Goal: Task Accomplishment & Management: Complete application form

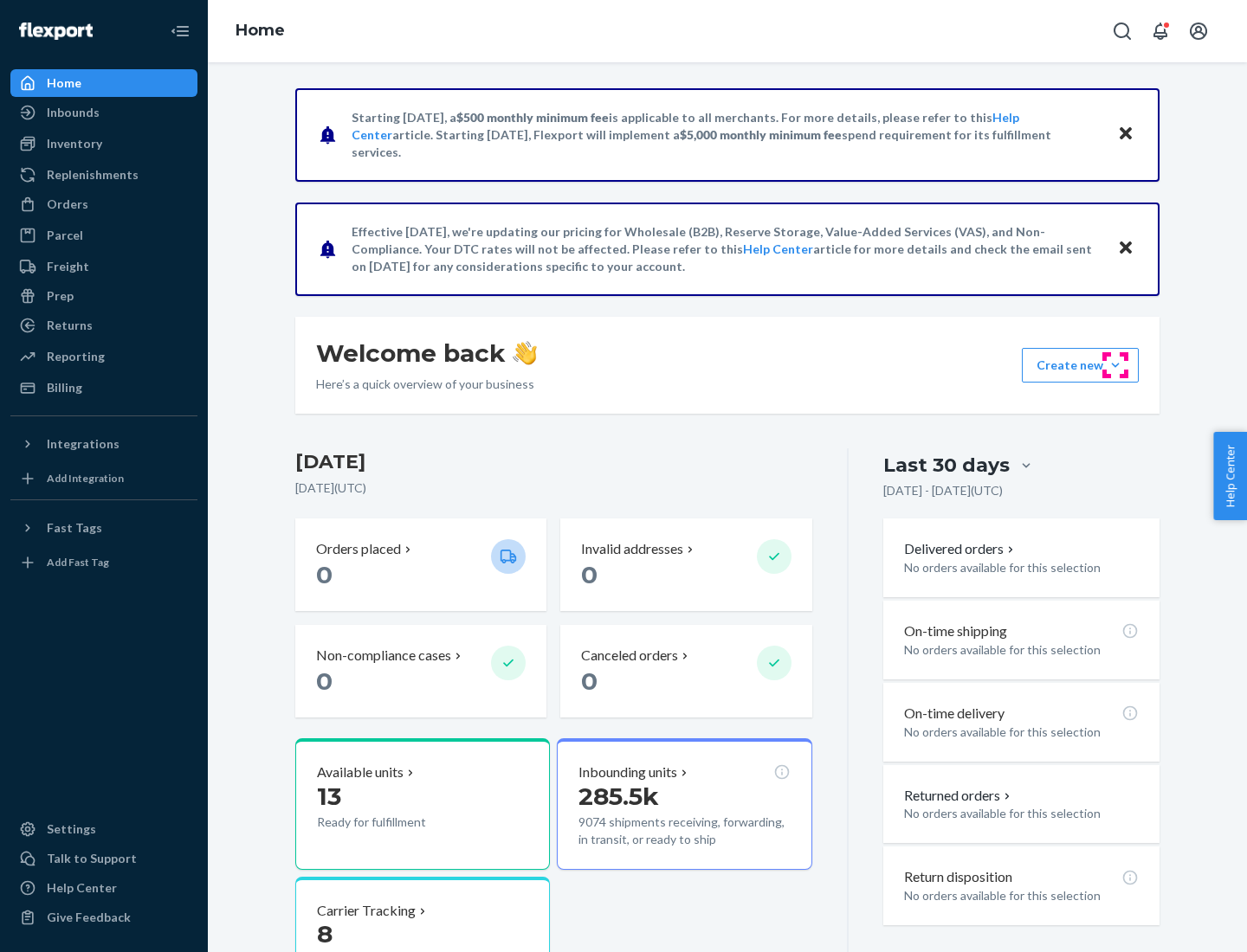
click at [1115, 366] on button "Create new Create new inbound Create new order Create new product" at bounding box center [1081, 365] width 117 height 35
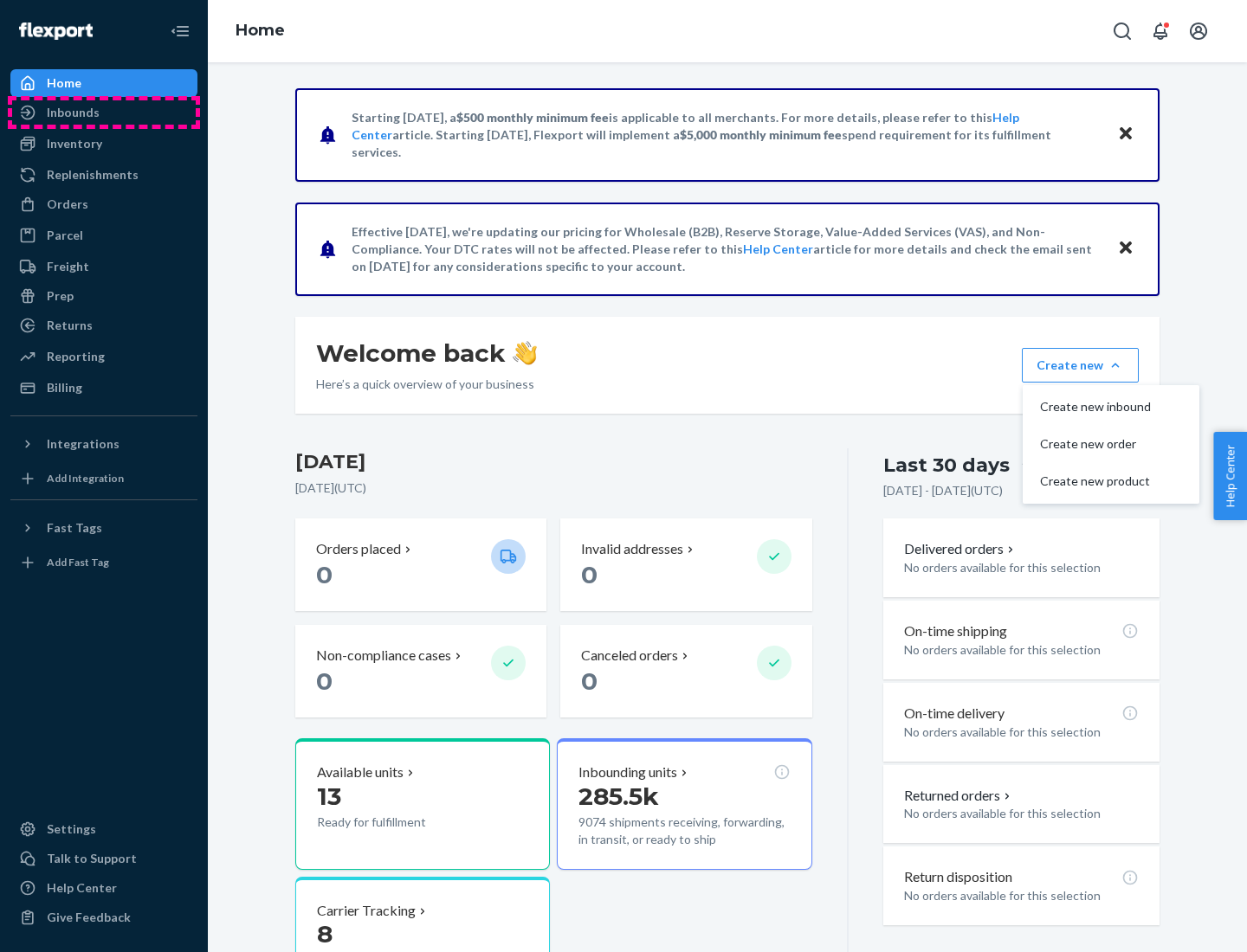
click at [104, 113] on div "Inbounds" at bounding box center [104, 113] width 184 height 25
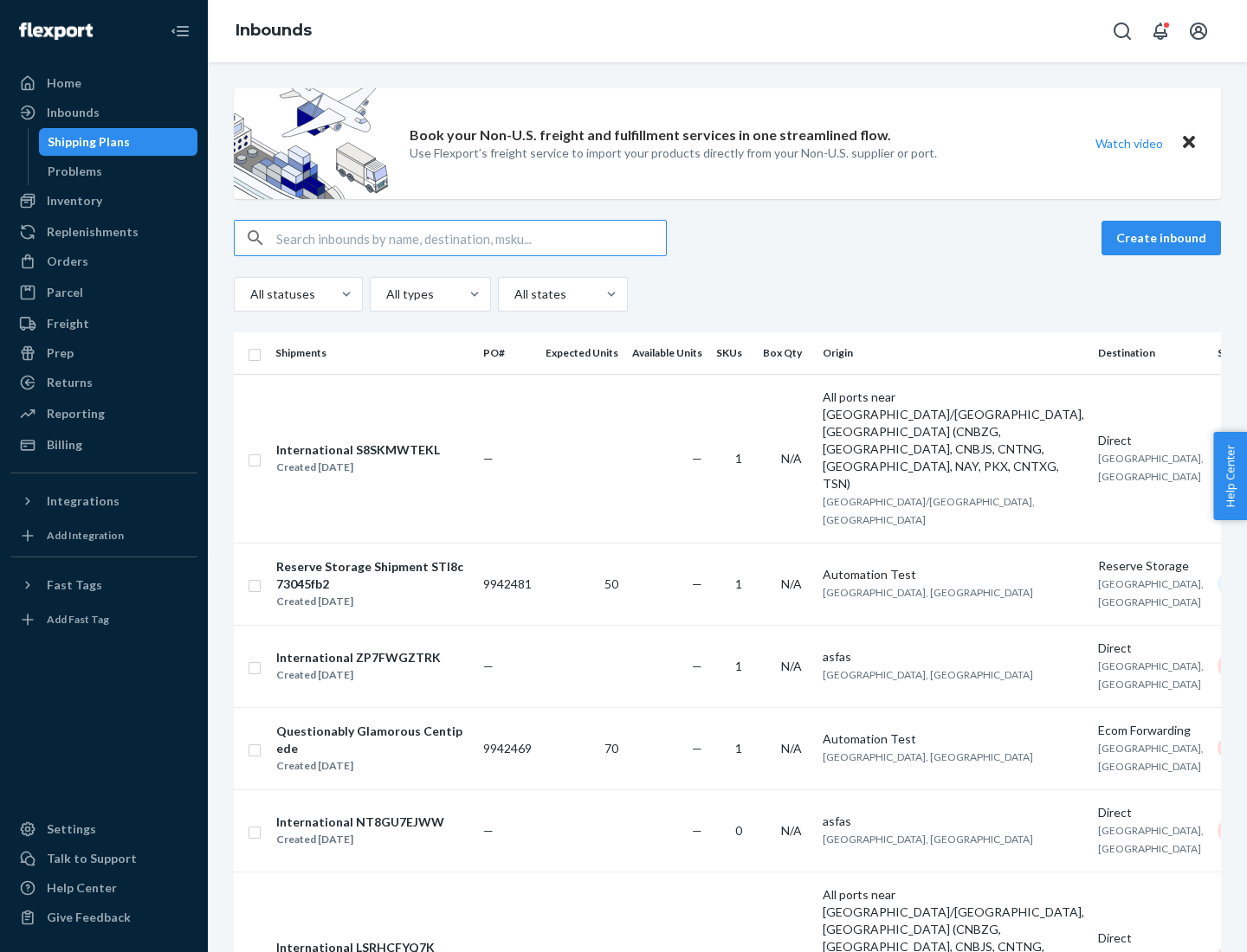
click at [1164, 238] on button "Create inbound" at bounding box center [1161, 237] width 120 height 35
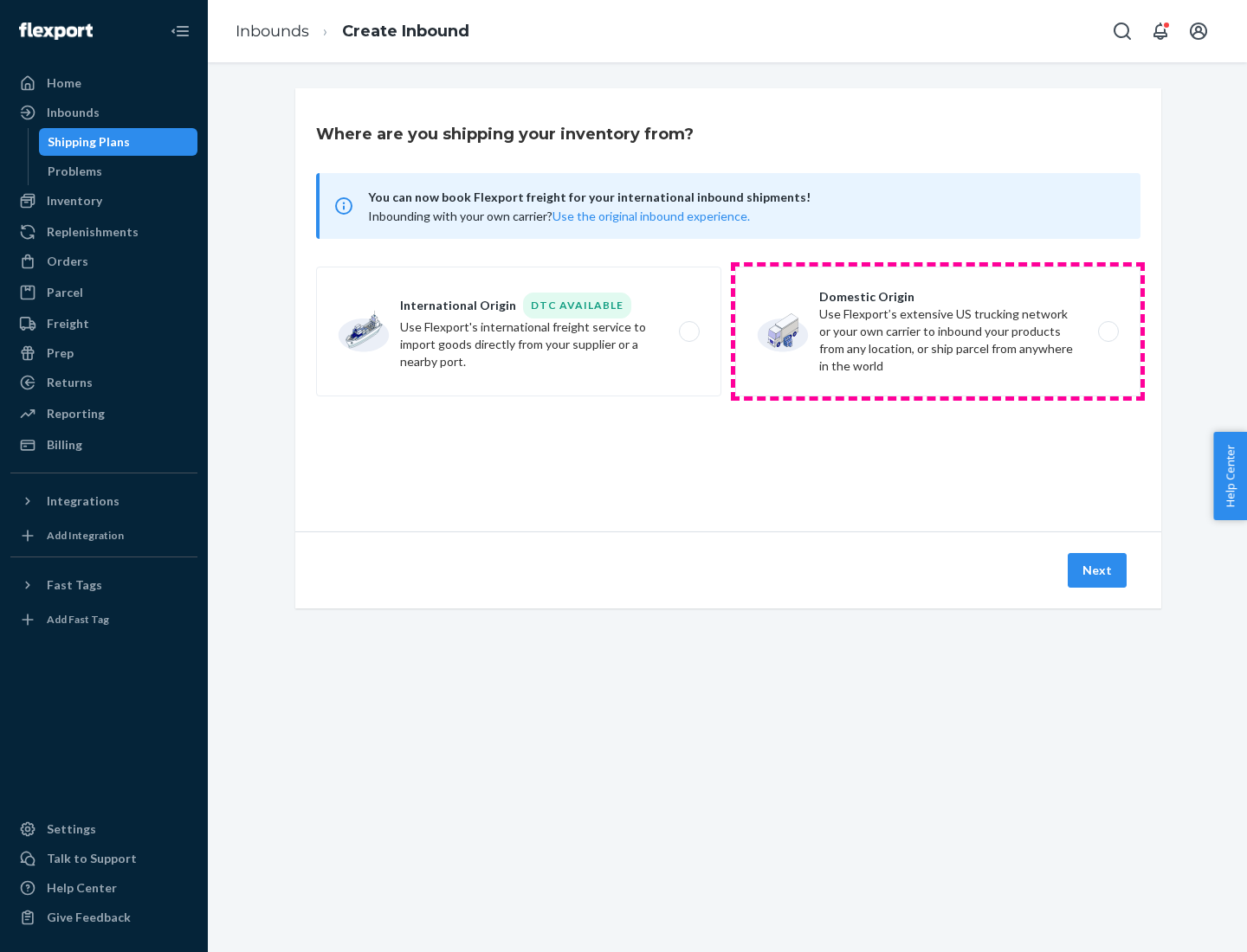
click at [938, 331] on label "Domestic Origin Use Flexport’s extensive US trucking network or your own carrie…" at bounding box center [938, 331] width 405 height 130
click at [1108, 331] on input "Domestic Origin Use Flexport’s extensive US trucking network or your own carrie…" at bounding box center [1113, 331] width 11 height 11
radio input "true"
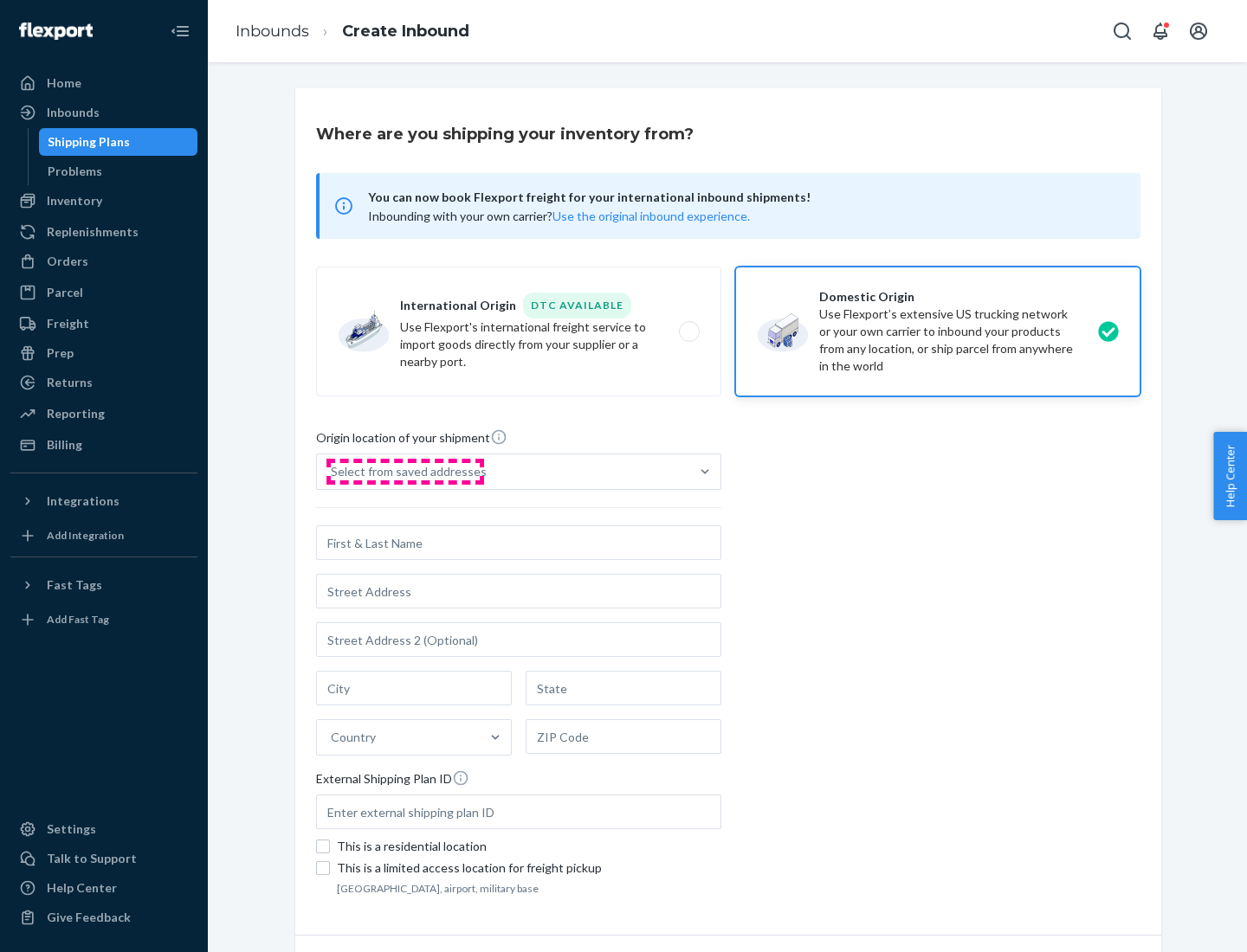
click at [404, 472] on div "Select from saved addresses" at bounding box center [409, 473] width 156 height 18
click at [332, 472] on input "Select from saved addresses" at bounding box center [332, 473] width 2 height 18
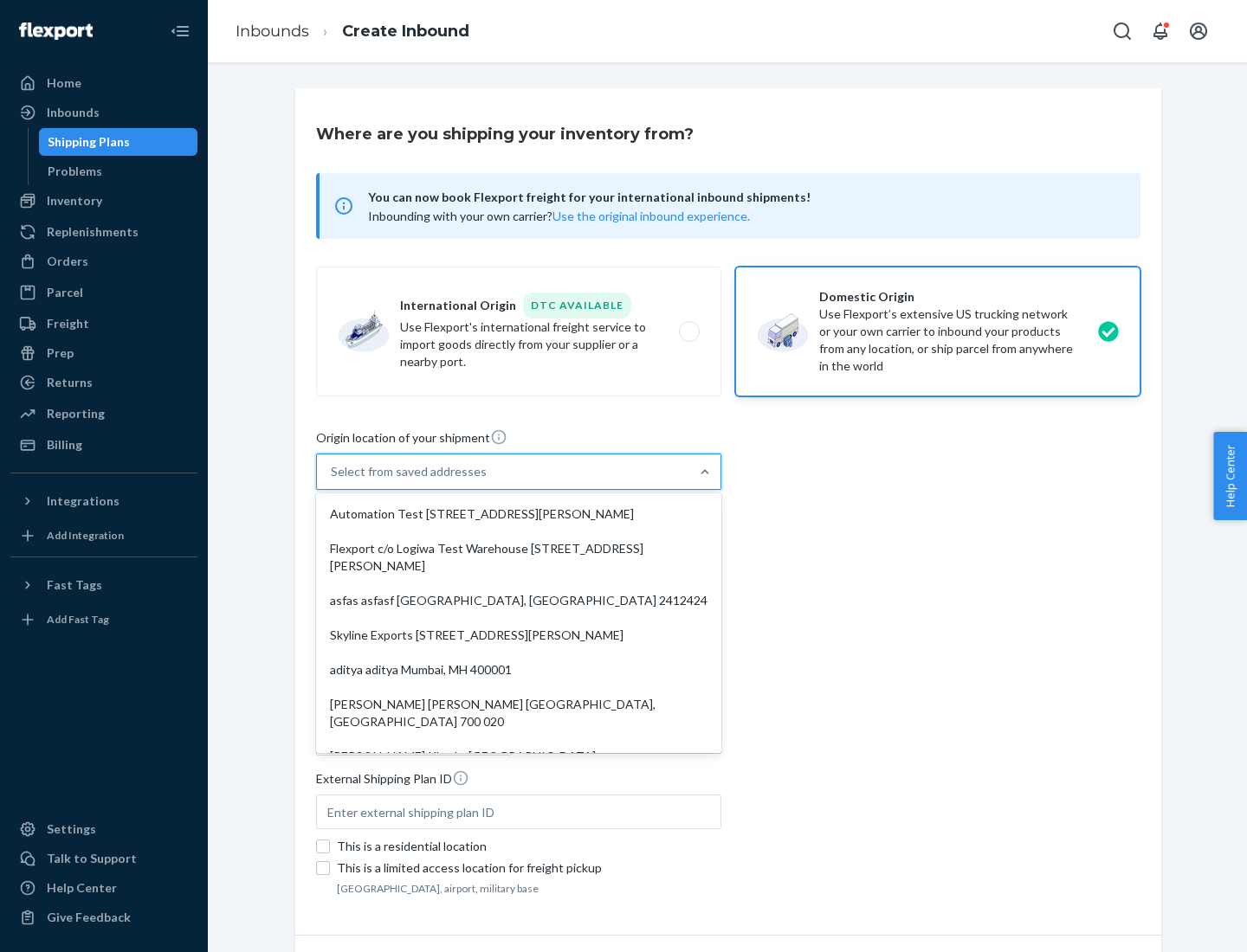
scroll to position [7, 0]
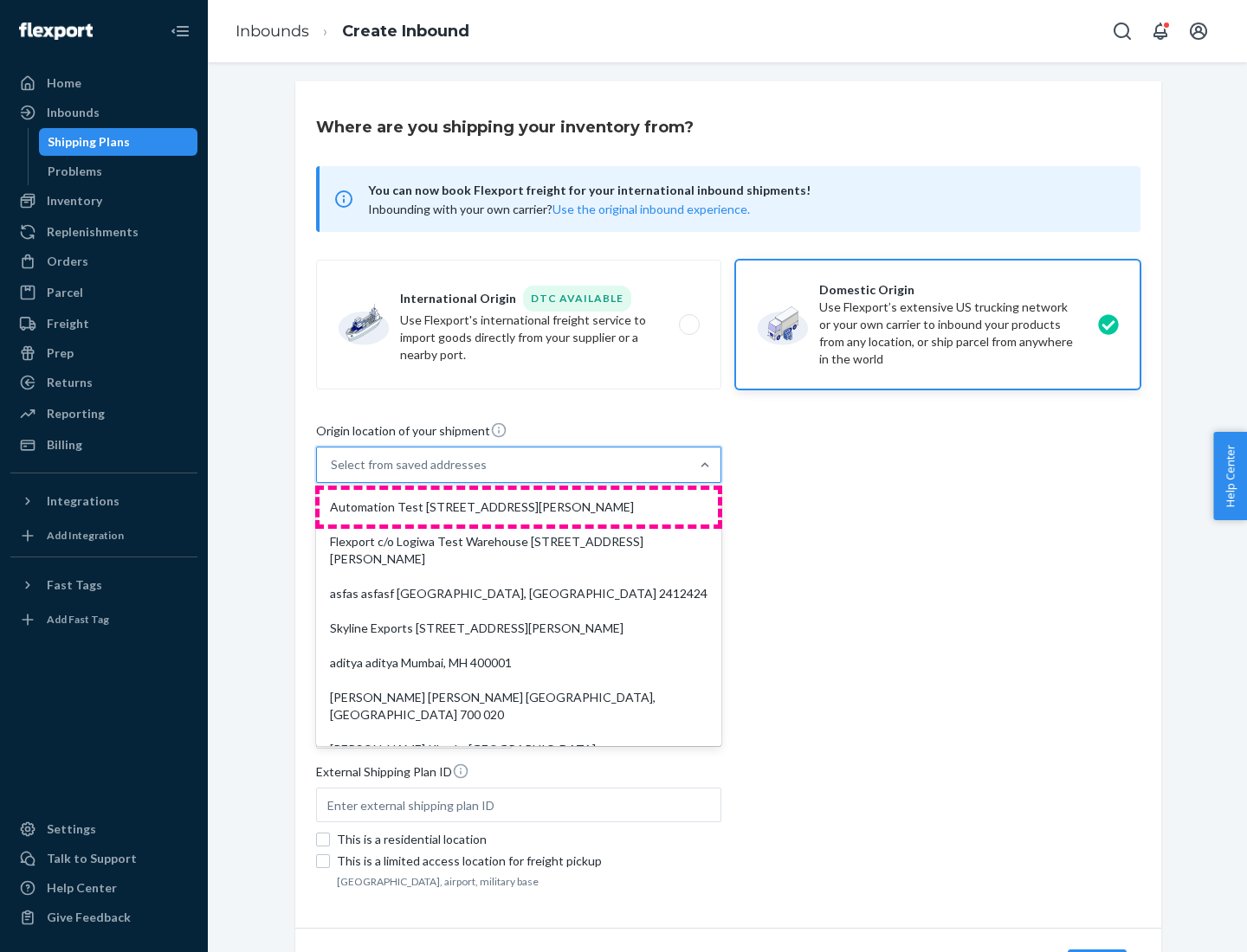
click at [519, 507] on div "Automation Test [STREET_ADDRESS][PERSON_NAME]" at bounding box center [518, 507] width 399 height 35
click at [332, 474] on input "option Automation Test [STREET_ADDRESS][PERSON_NAME]. 9 results available. Use …" at bounding box center [332, 466] width 2 height 18
type input "Automation Test"
type input "9th Floor"
type input "[GEOGRAPHIC_DATA]"
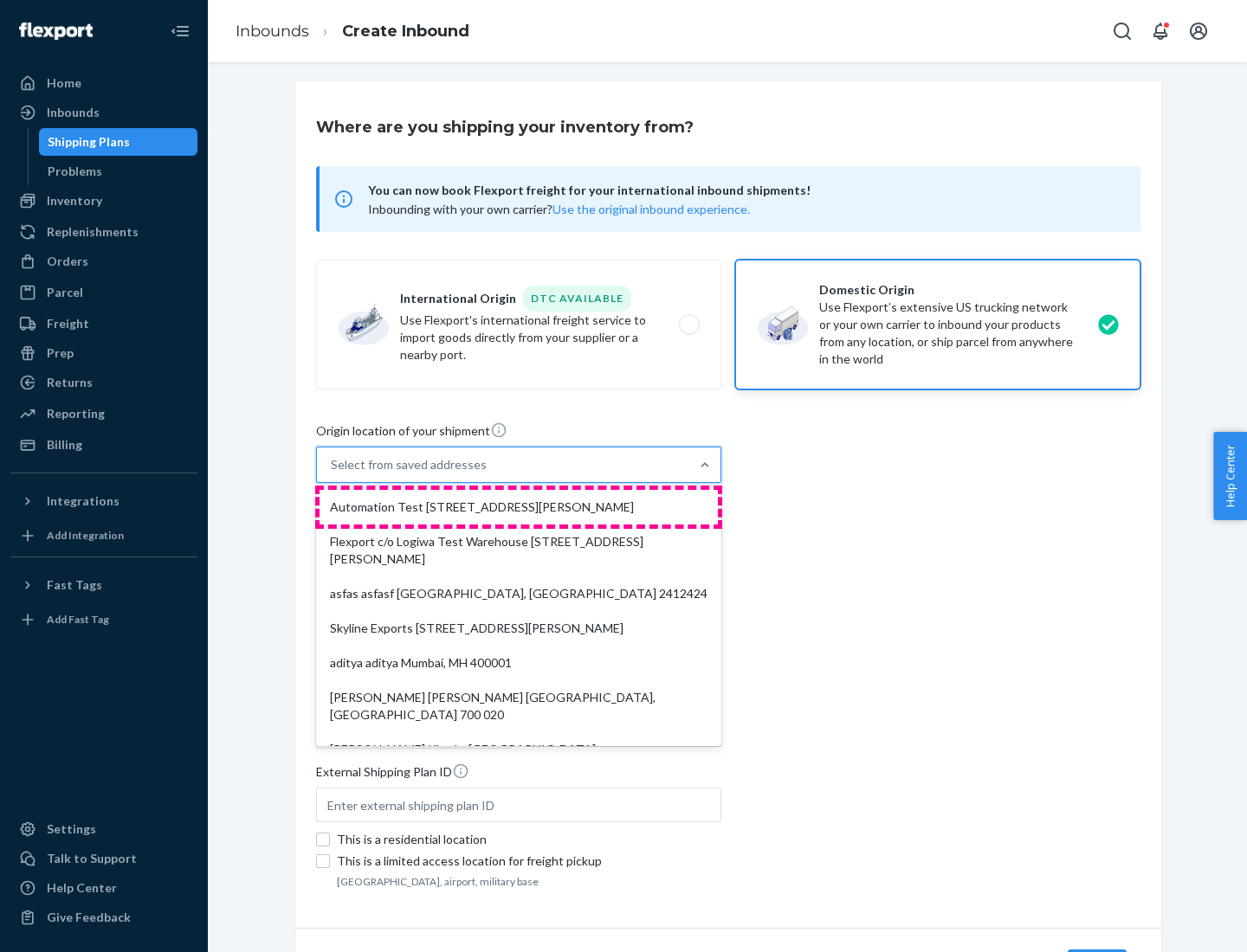
type input "CA"
type input "94104"
type input "[STREET_ADDRESS][PERSON_NAME]"
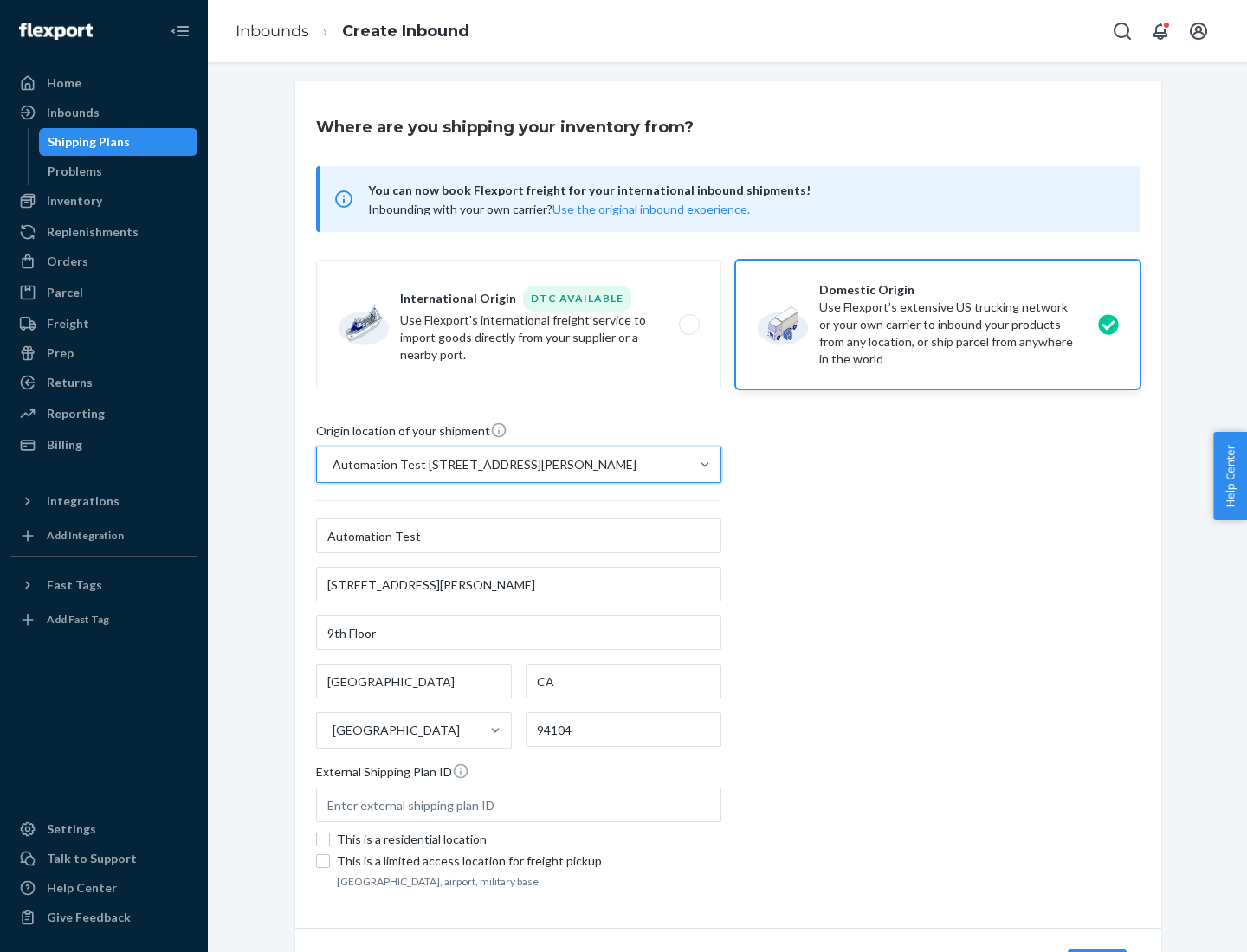
scroll to position [101, 0]
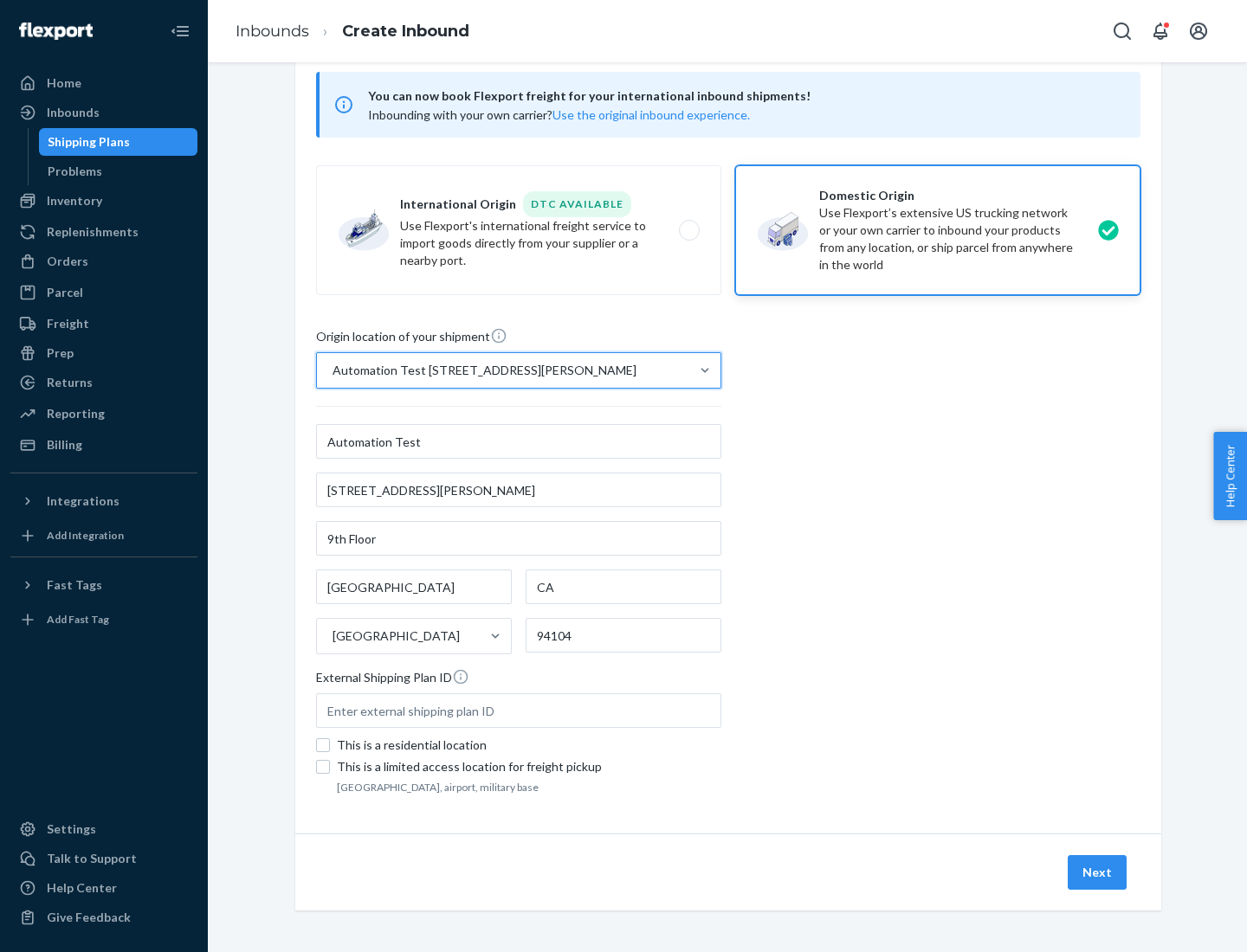
click at [1099, 873] on button "Next" at bounding box center [1098, 872] width 59 height 35
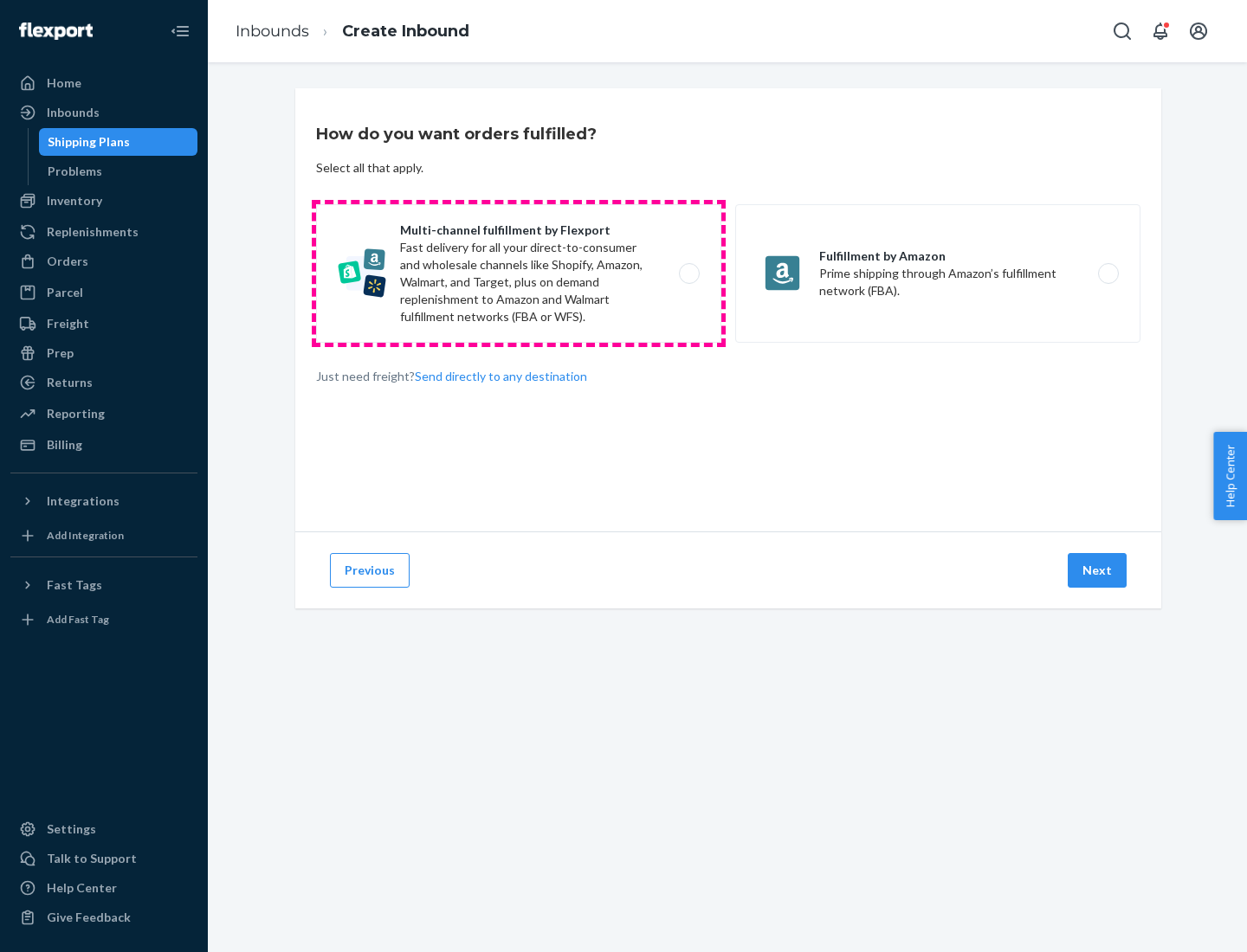
click at [519, 274] on label "Multi-channel fulfillment by Flexport Fast delivery for all your direct-to-cons…" at bounding box center [519, 274] width 405 height 138
click at [688, 274] on input "Multi-channel fulfillment by Flexport Fast delivery for all your direct-to-cons…" at bounding box center [693, 274] width 11 height 11
radio input "true"
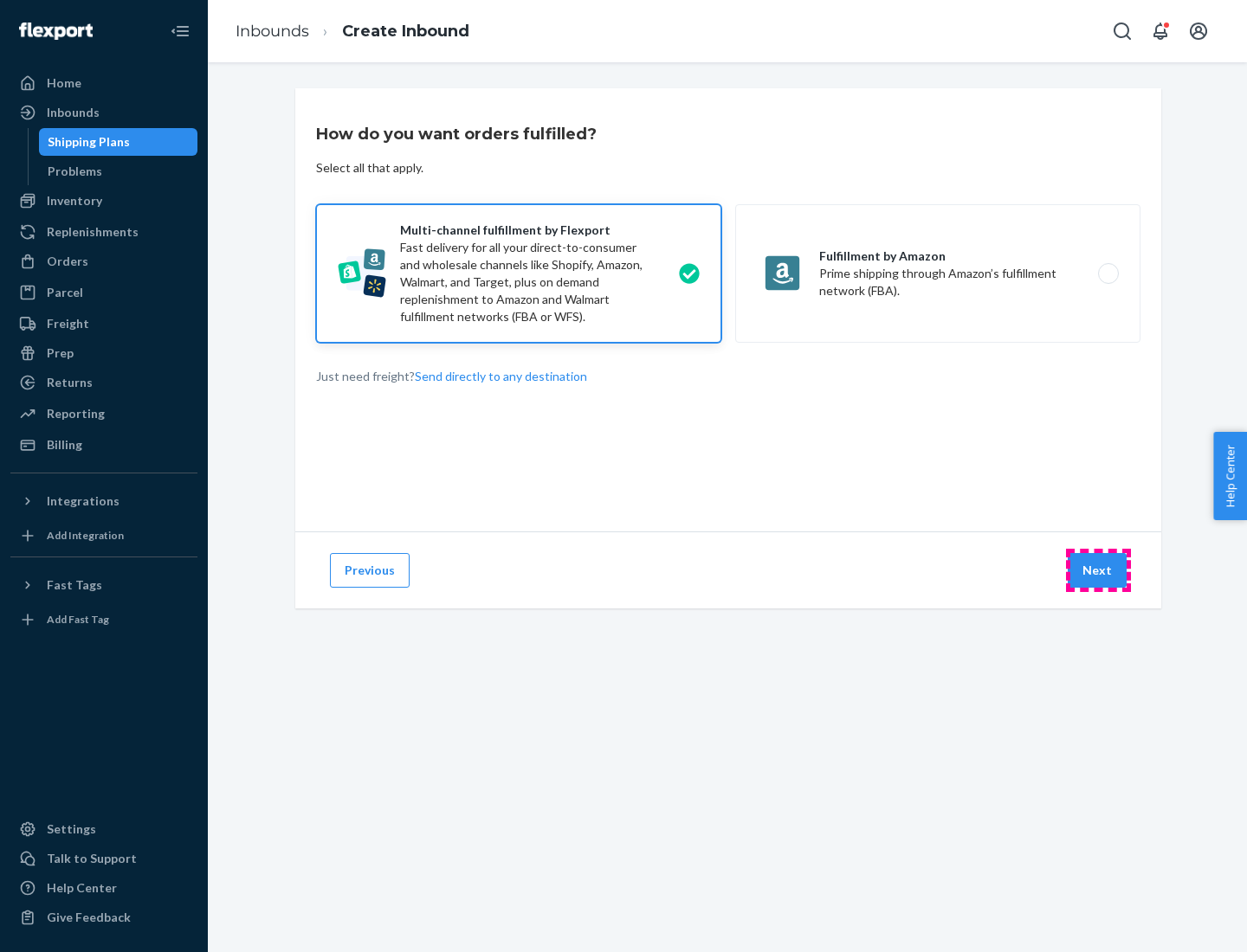
click at [1099, 570] on button "Next" at bounding box center [1098, 570] width 59 height 35
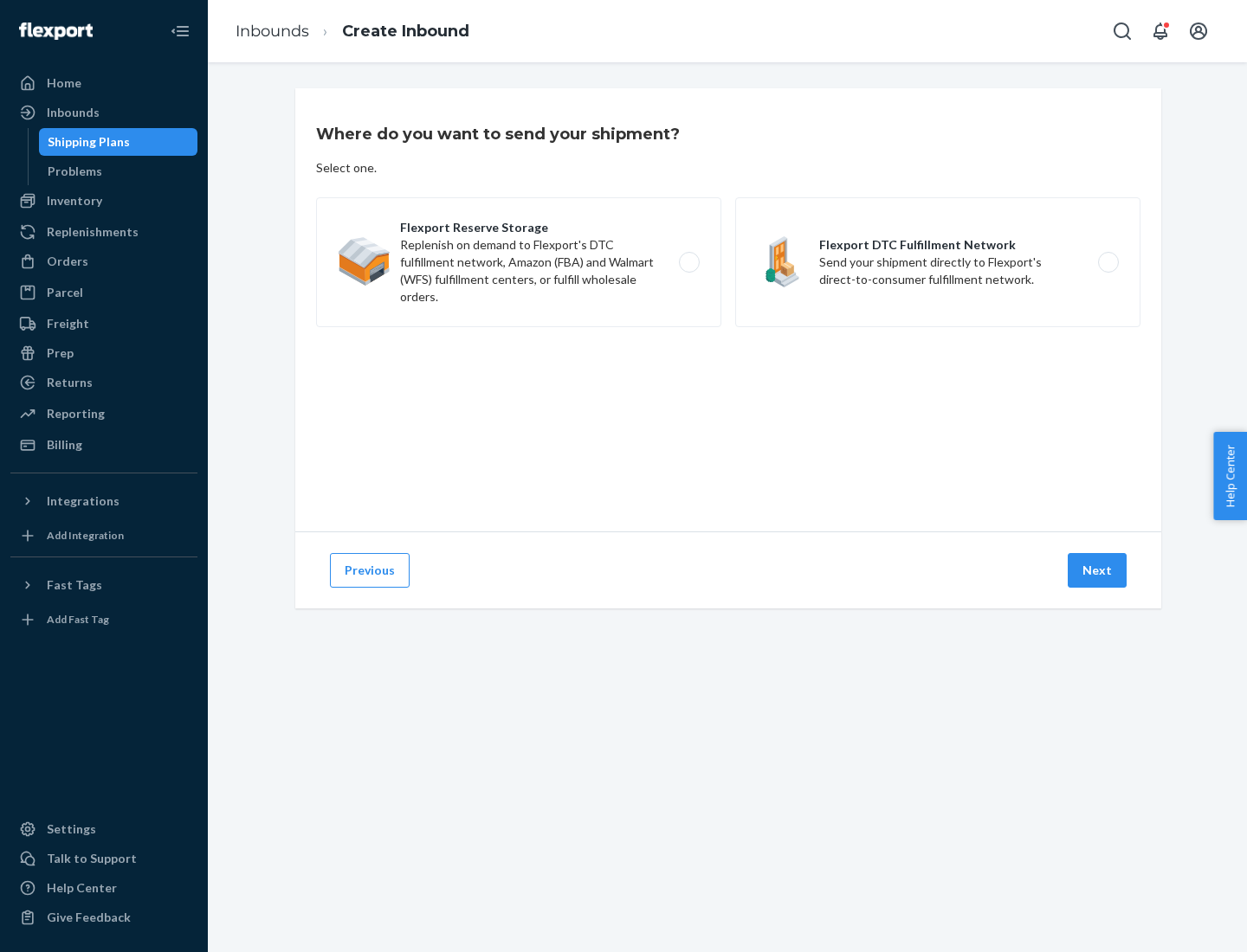
click at [938, 262] on label "Flexport DTC Fulfillment Network Send your shipment directly to Flexport's dire…" at bounding box center [938, 262] width 405 height 130
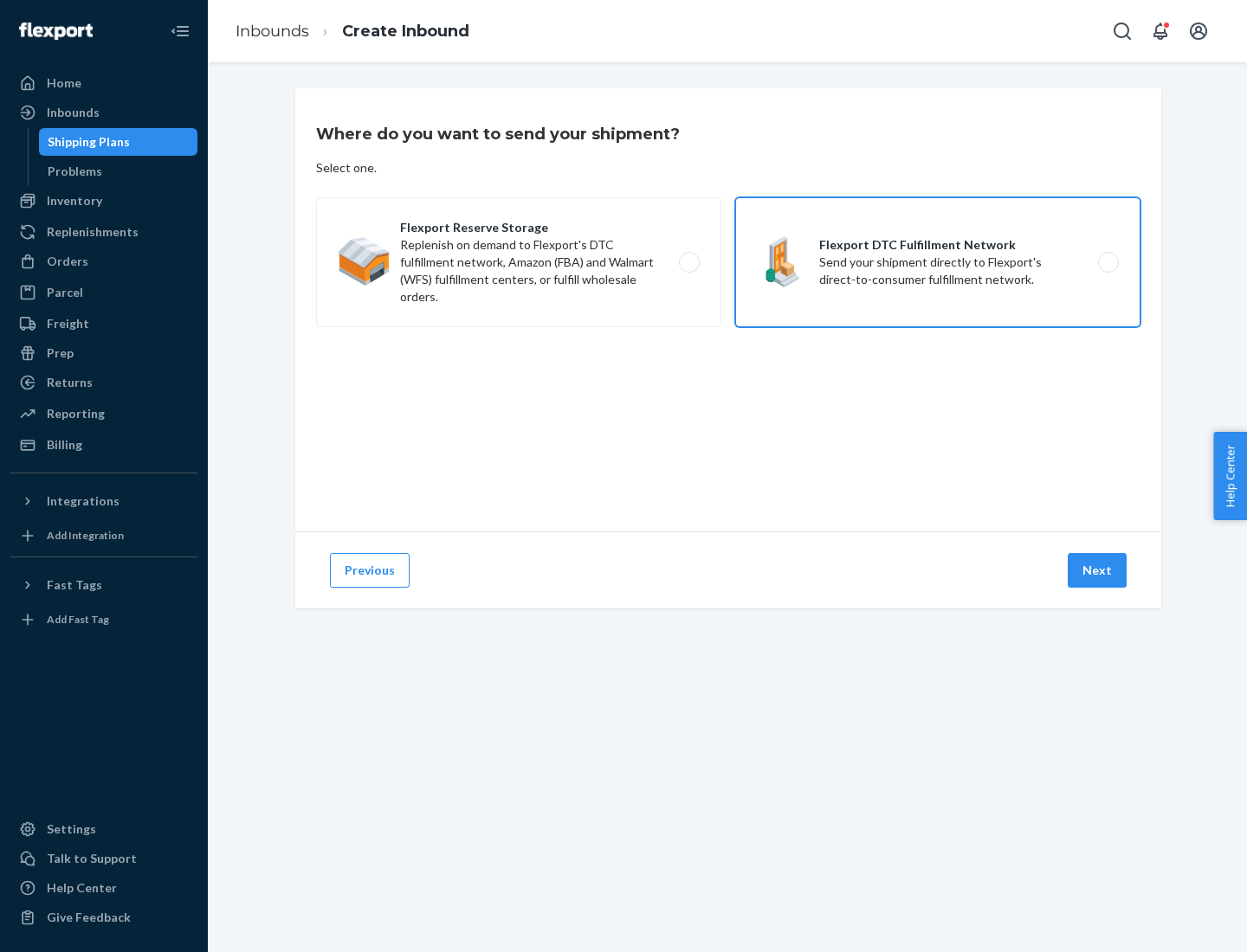
click at [1108, 262] on input "Flexport DTC Fulfillment Network Send your shipment directly to Flexport's dire…" at bounding box center [1113, 262] width 11 height 11
radio input "true"
click at [1099, 570] on button "Next" at bounding box center [1098, 570] width 59 height 35
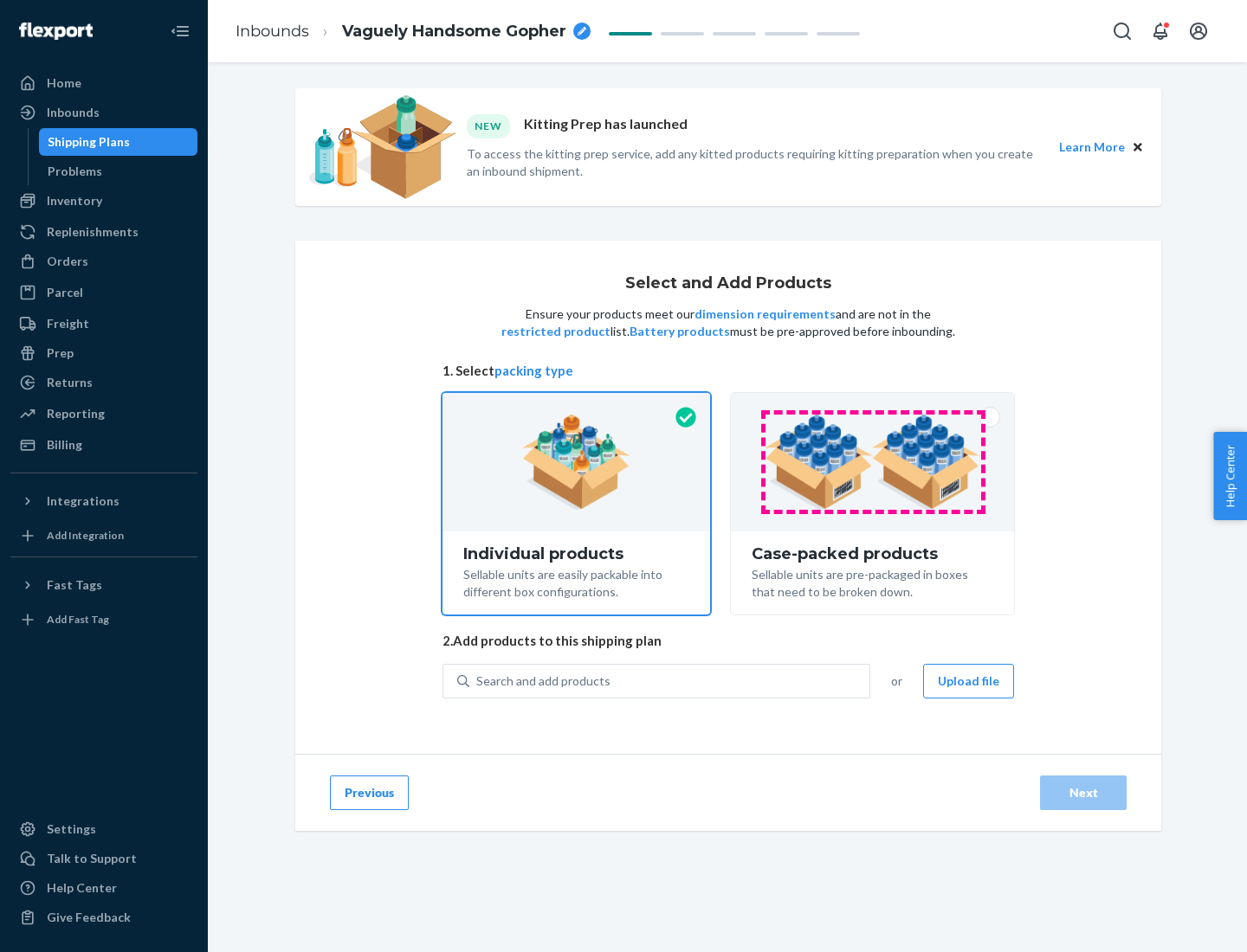
click at [873, 463] on img at bounding box center [872, 463] width 216 height 95
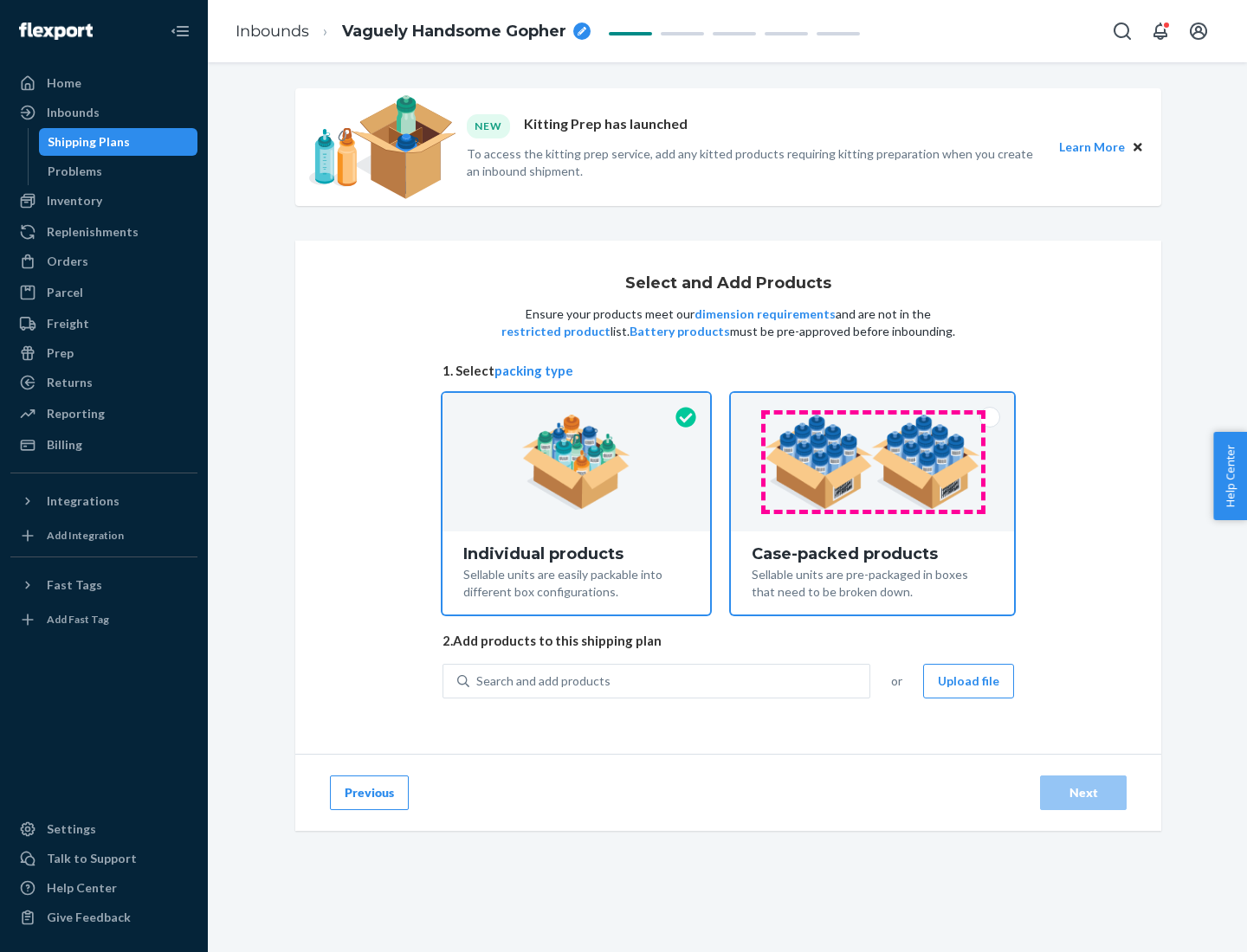
click at [873, 404] on input "Case-packed products Sellable units are pre-packaged in boxes that need to be b…" at bounding box center [872, 398] width 11 height 11
radio input "true"
radio input "false"
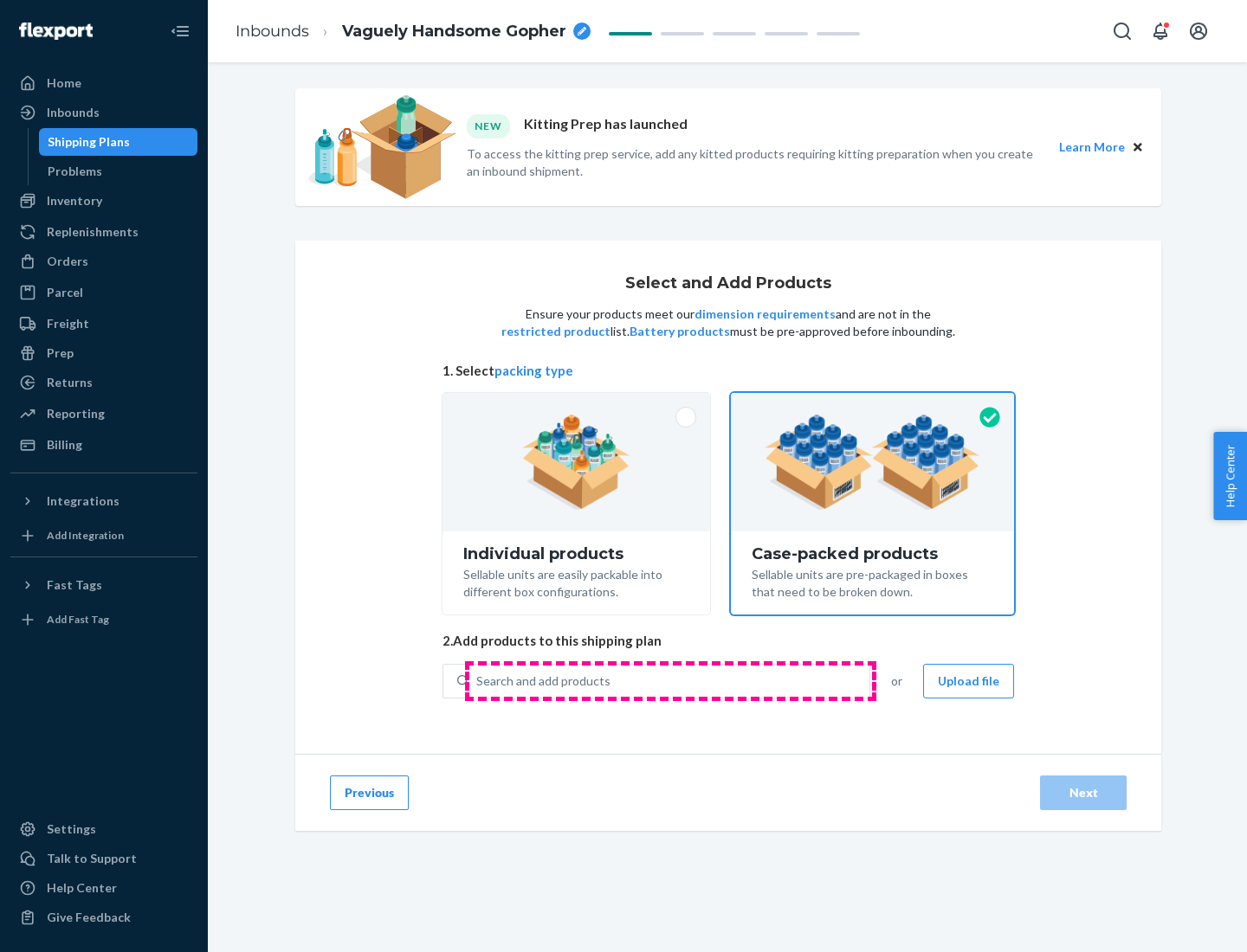
click at [670, 680] on div "Search and add products" at bounding box center [669, 682] width 401 height 32
click at [478, 680] on input "Search and add products" at bounding box center [478, 682] width 2 height 18
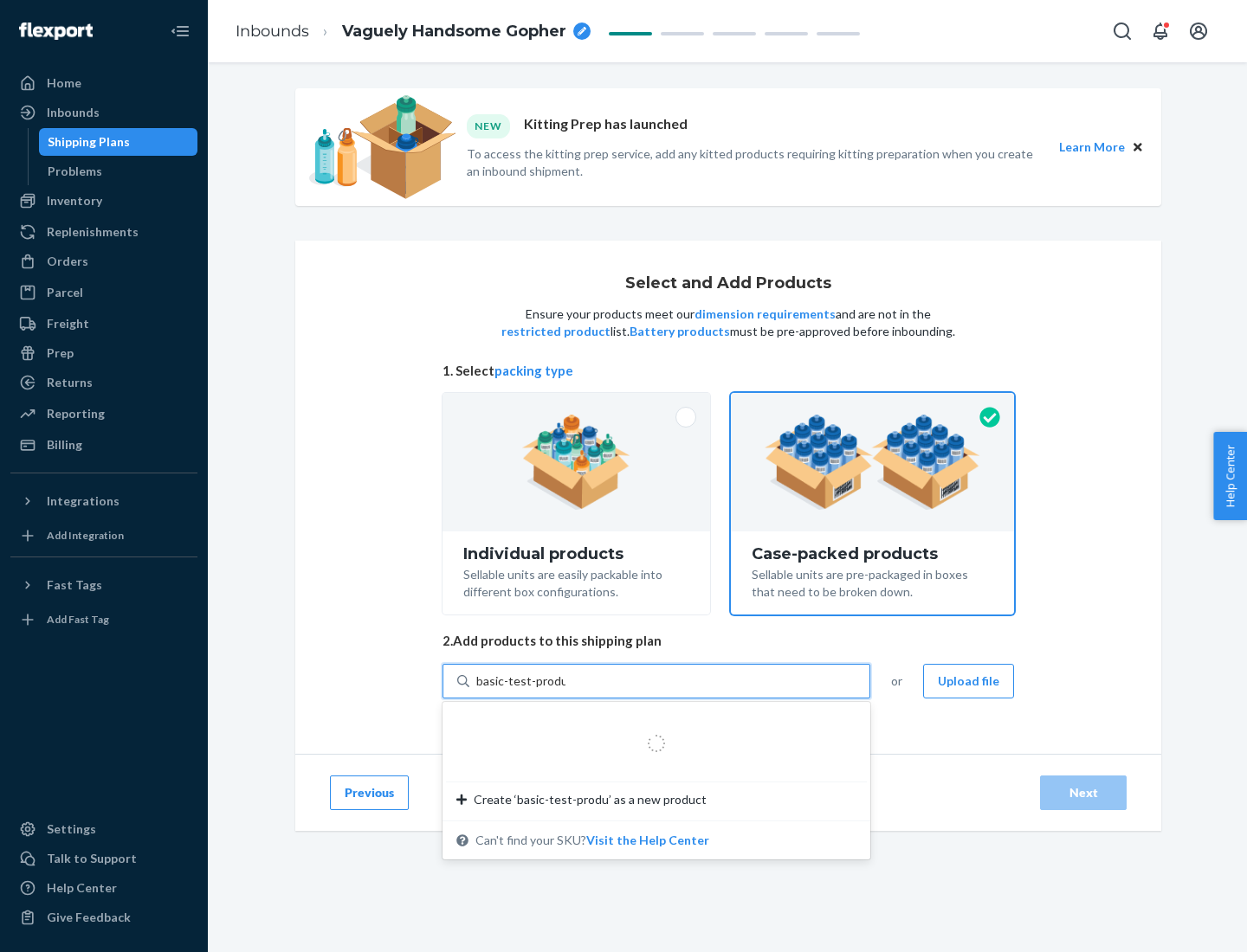
type input "basic-test-product-1"
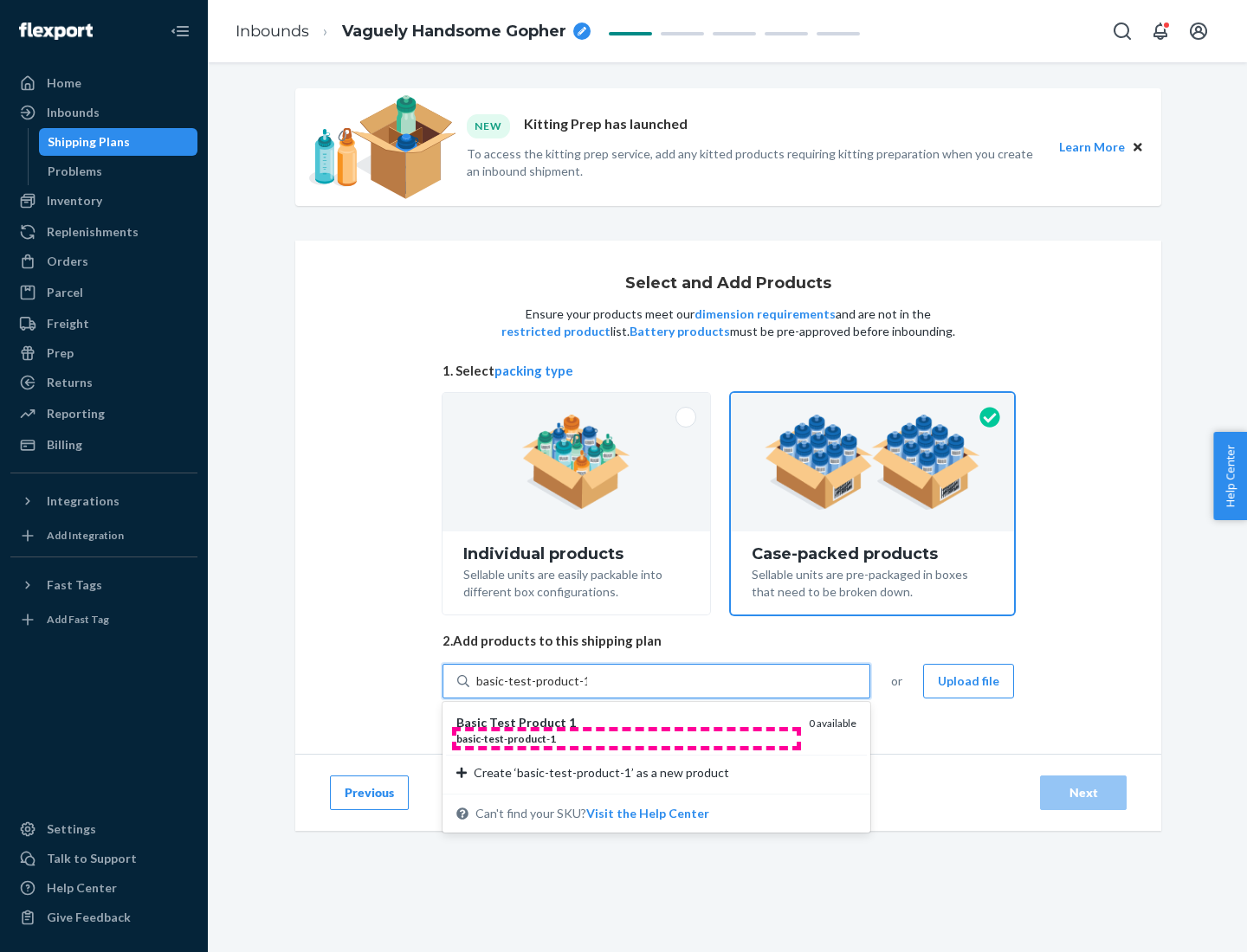
click at [626, 738] on div "basic - test - product - 1" at bounding box center [626, 738] width 338 height 15
click at [587, 690] on input "basic-test-product-1" at bounding box center [532, 682] width 111 height 18
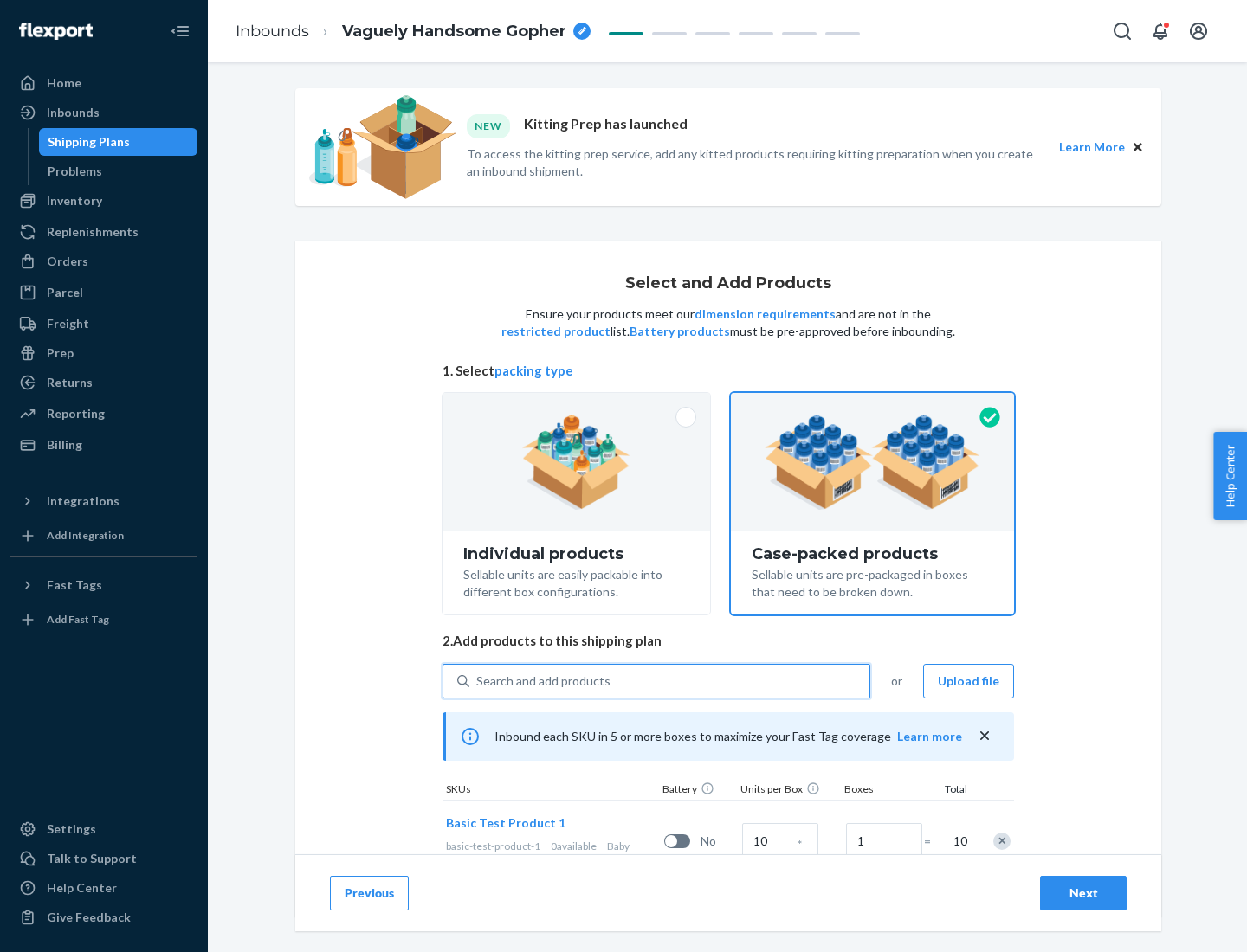
scroll to position [62, 0]
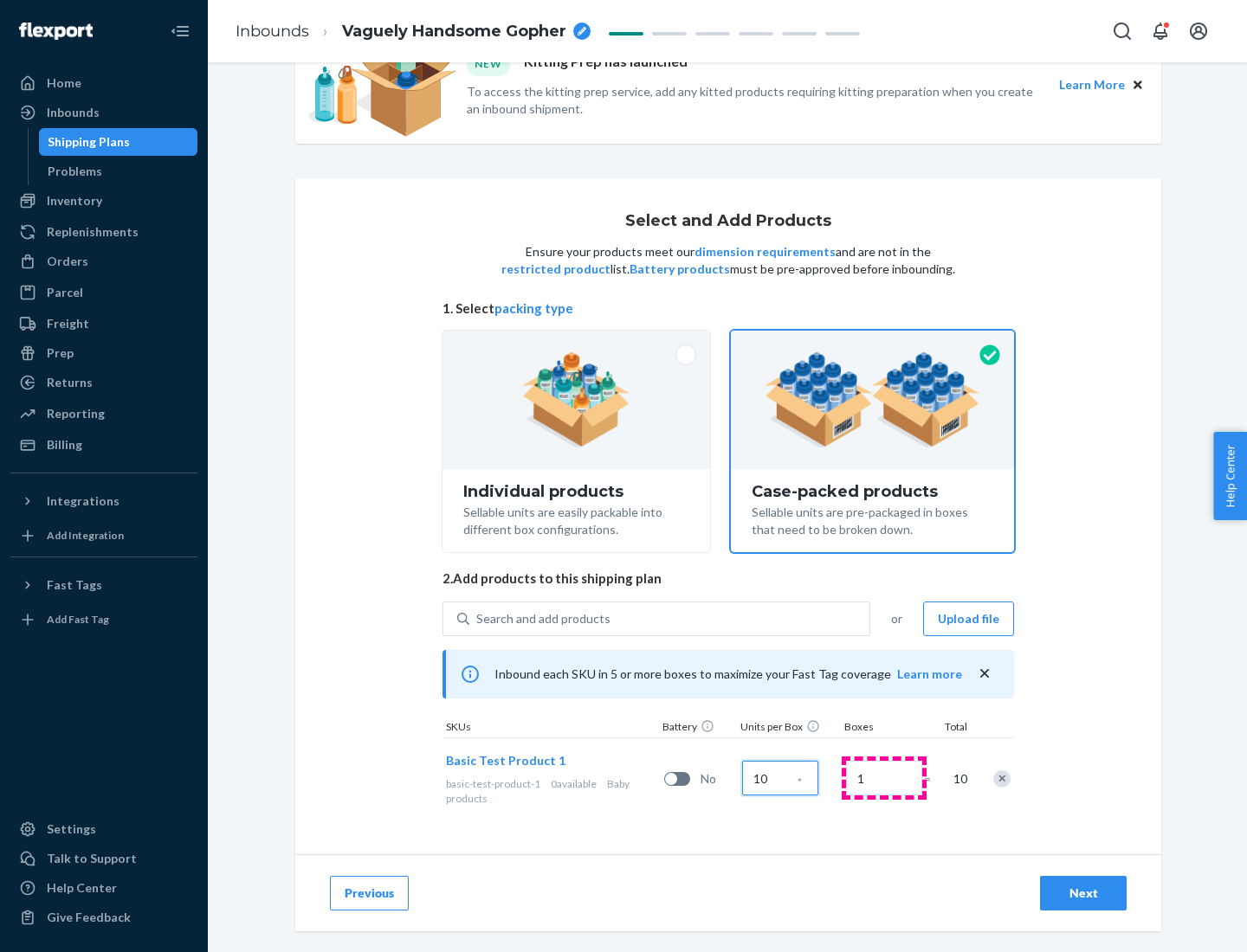
type input "10"
type input "7"
click at [1084, 894] on div "Next" at bounding box center [1084, 894] width 57 height 18
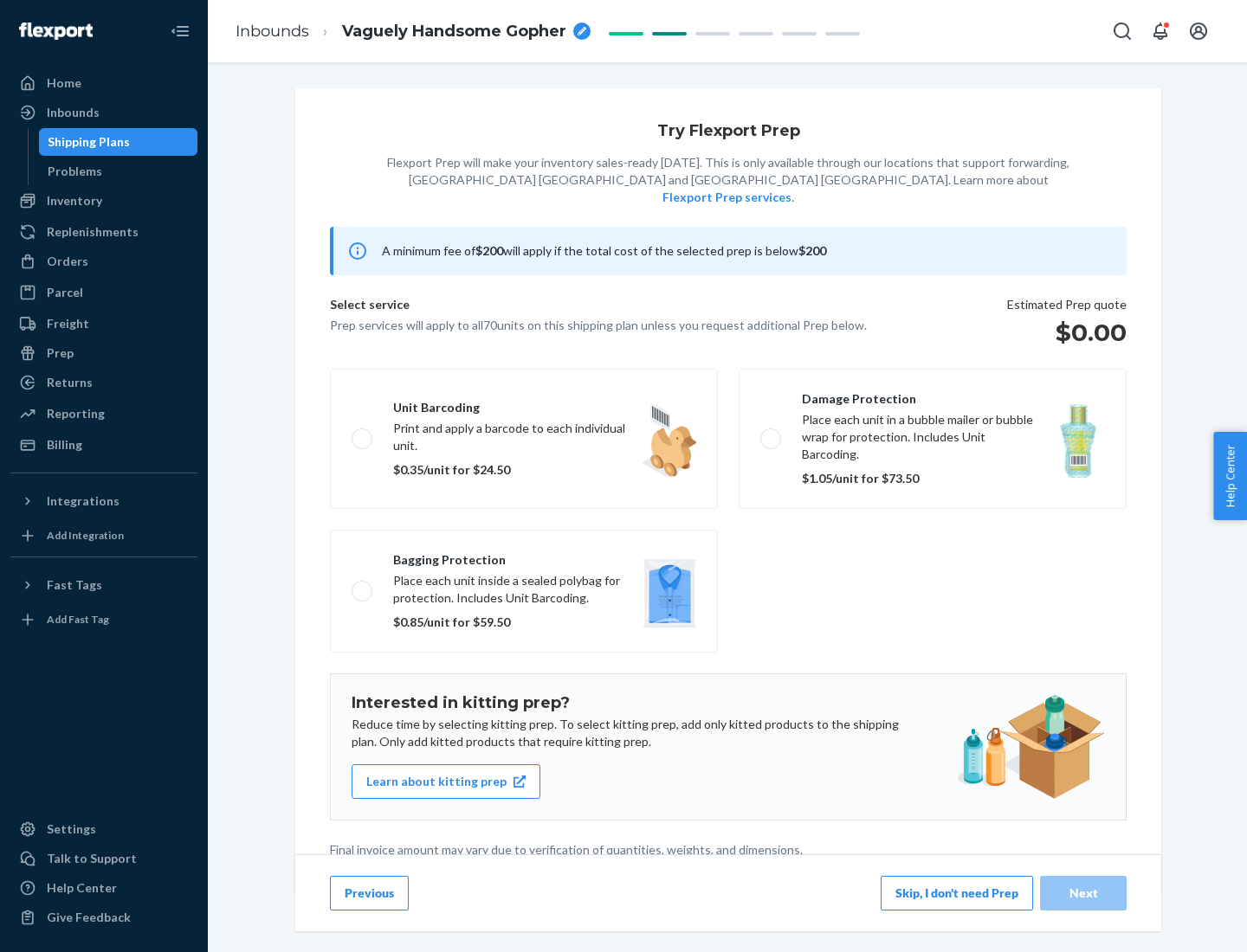
scroll to position [4, 0]
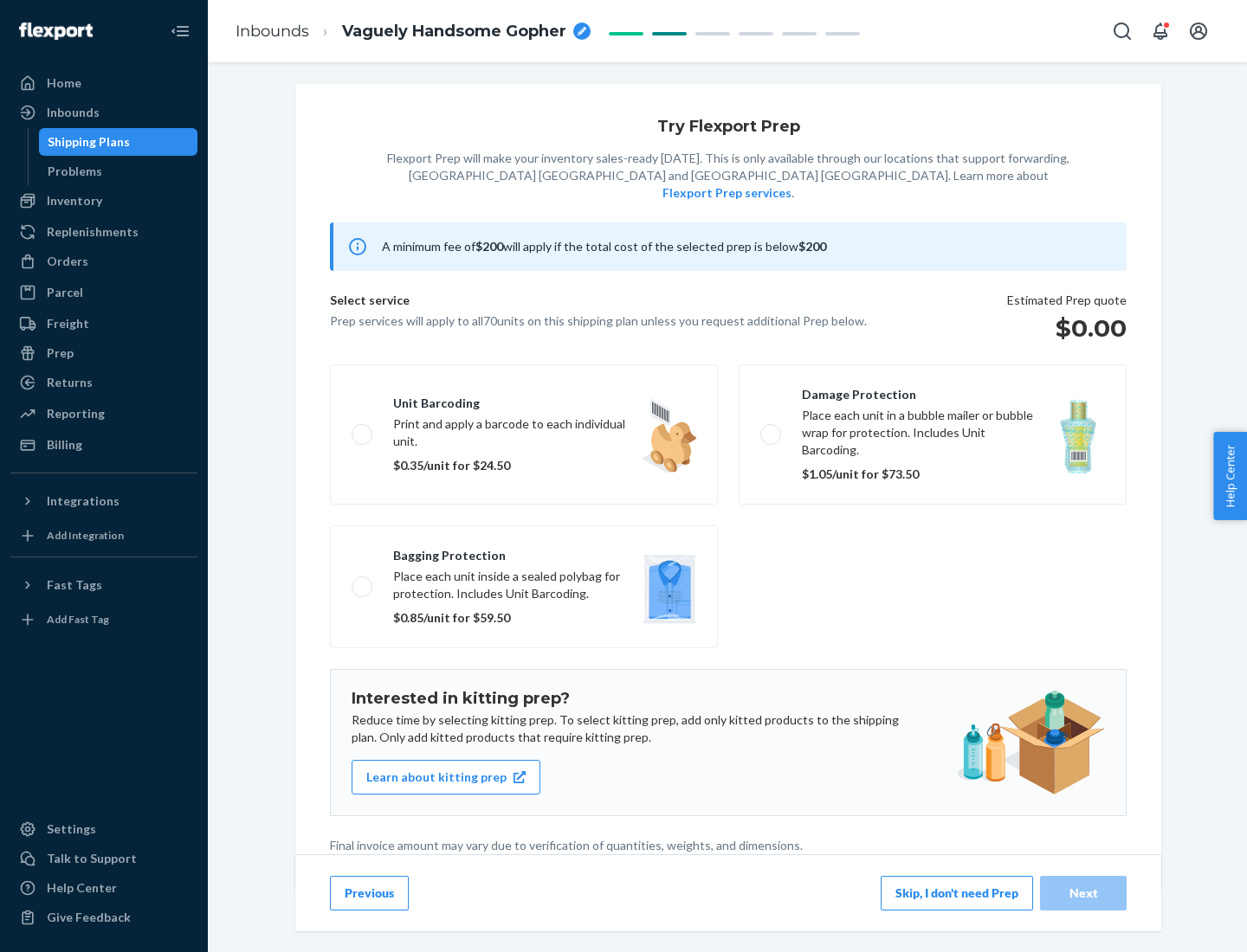
click at [524, 552] on label "Bagging protection Place each unit inside a sealed polybag for protection. Incl…" at bounding box center [524, 587] width 388 height 123
click at [363, 581] on input "Bagging protection Place each unit inside a sealed polybag for protection. Incl…" at bounding box center [357, 586] width 11 height 11
checkbox input "true"
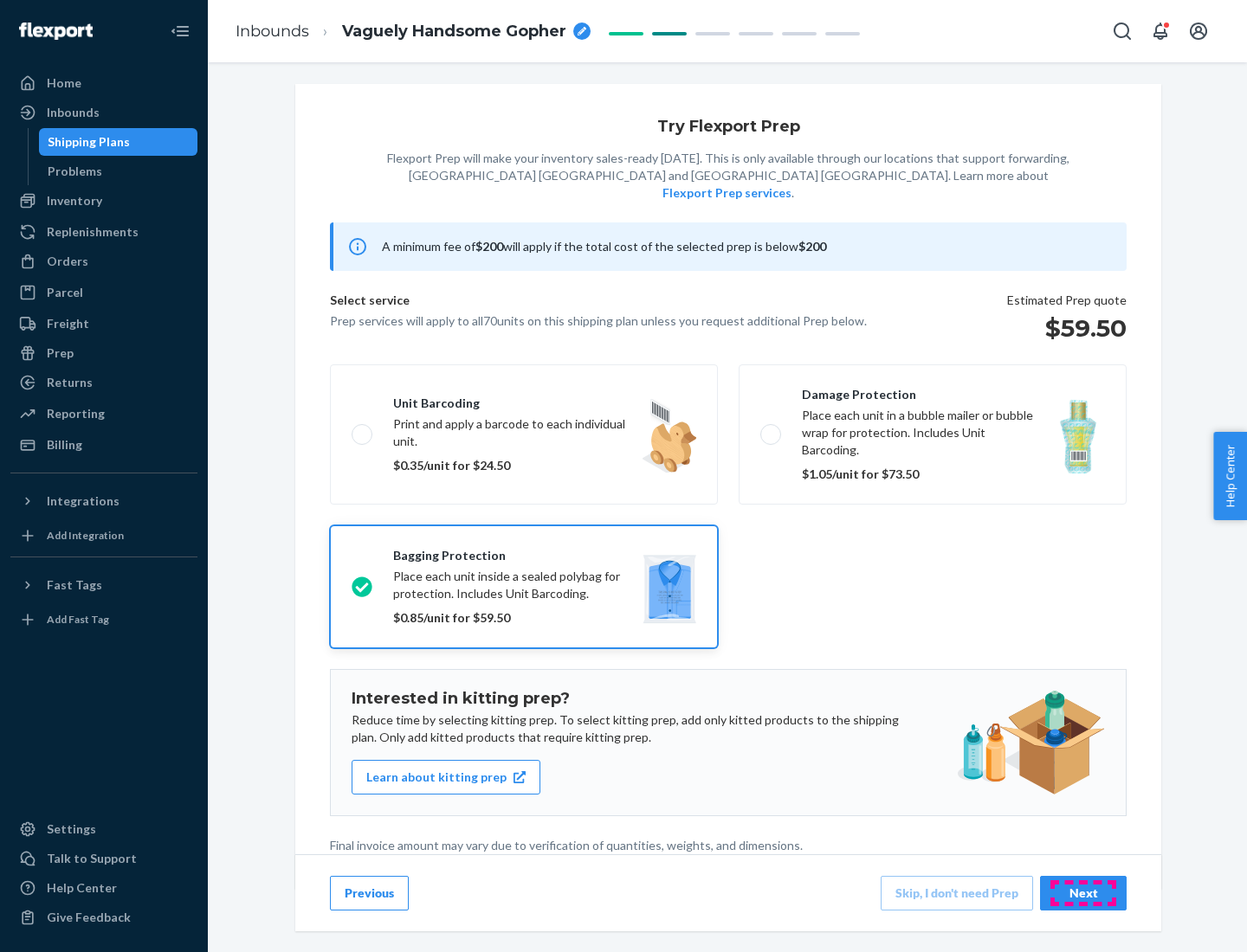
click at [1084, 893] on div "Next" at bounding box center [1084, 894] width 57 height 18
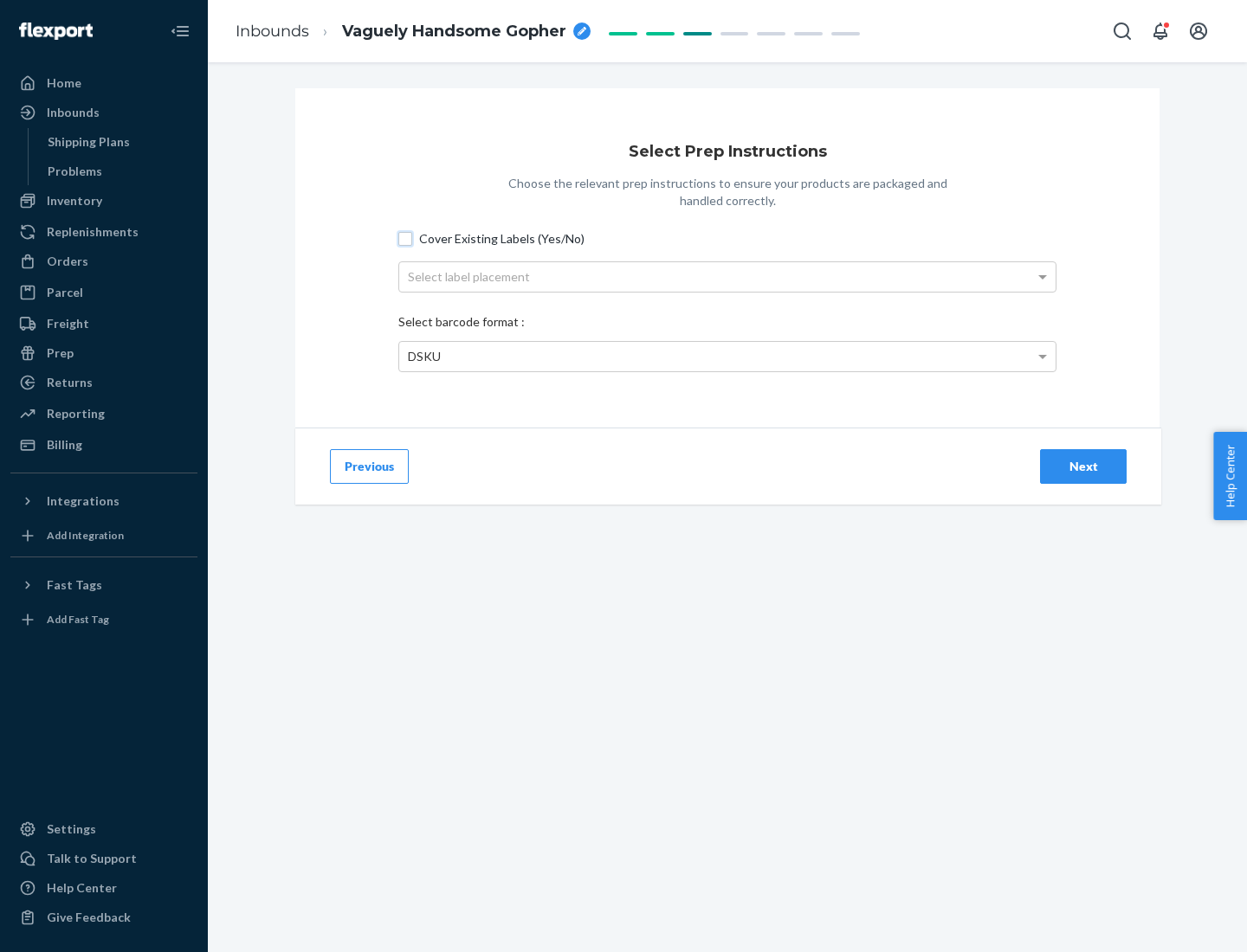
click at [405, 238] on input "Cover Existing Labels (Yes/No)" at bounding box center [405, 239] width 14 height 14
checkbox input "true"
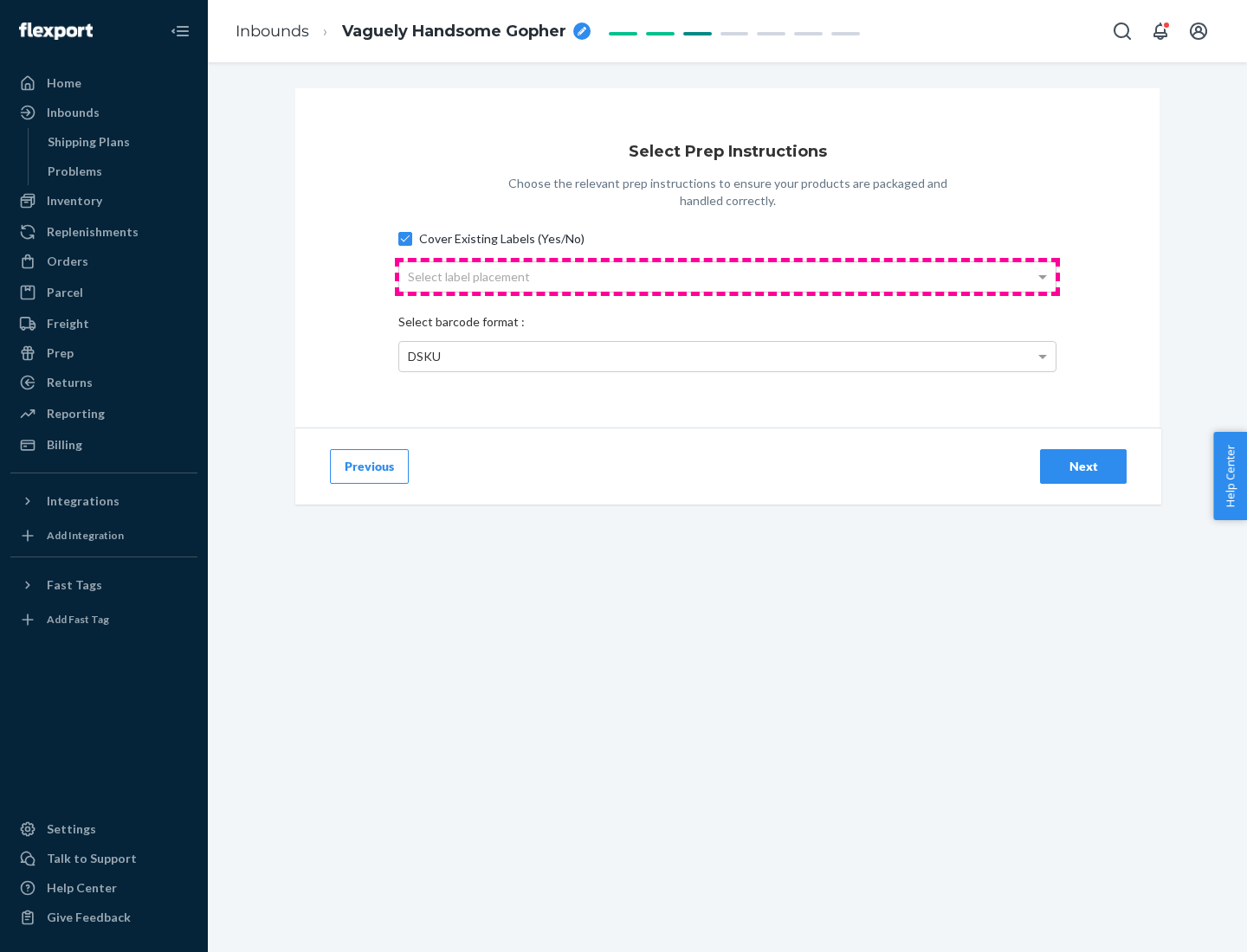
click at [728, 276] on div "Select label placement" at bounding box center [728, 277] width 657 height 30
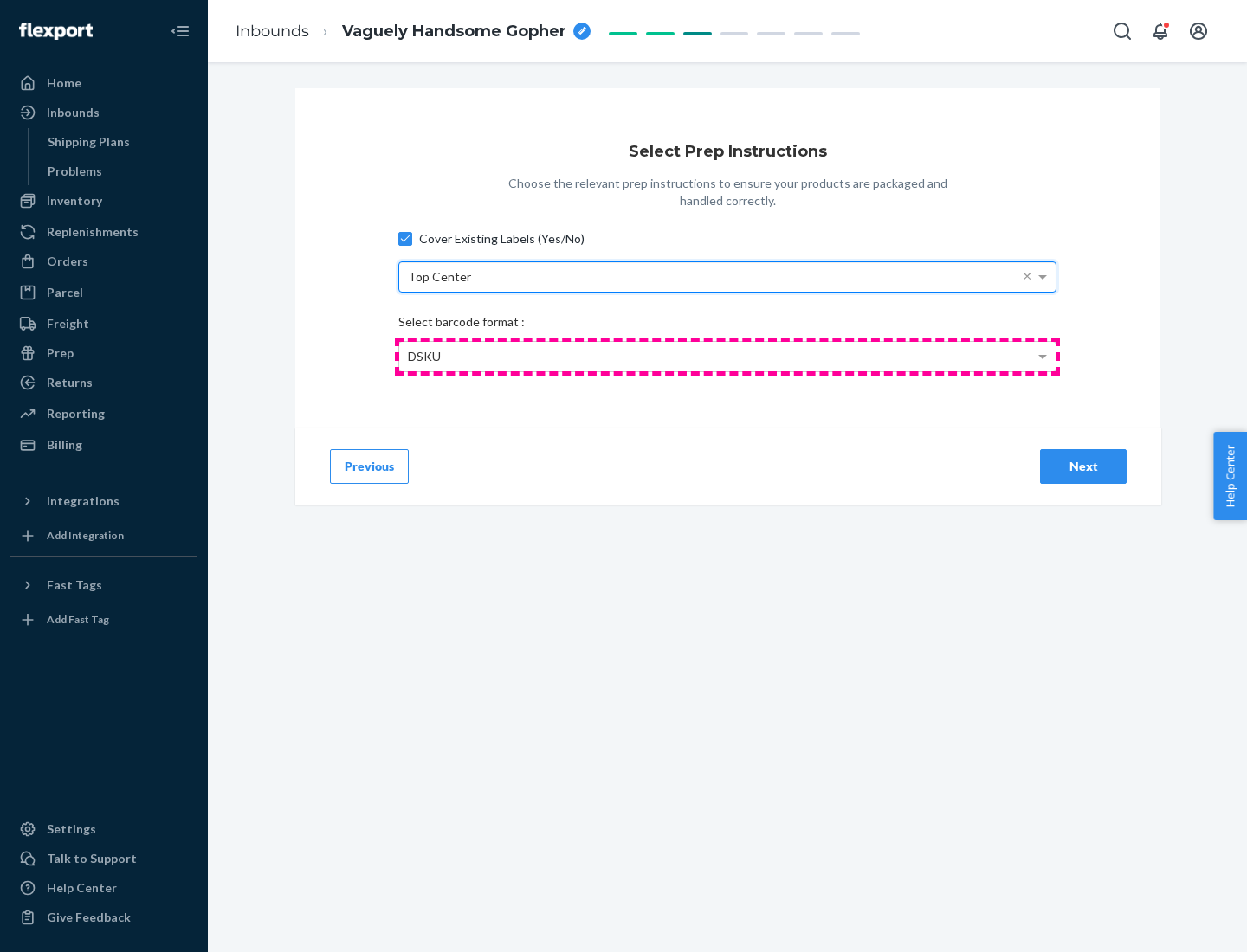
click at [728, 356] on div "DSKU" at bounding box center [728, 357] width 657 height 30
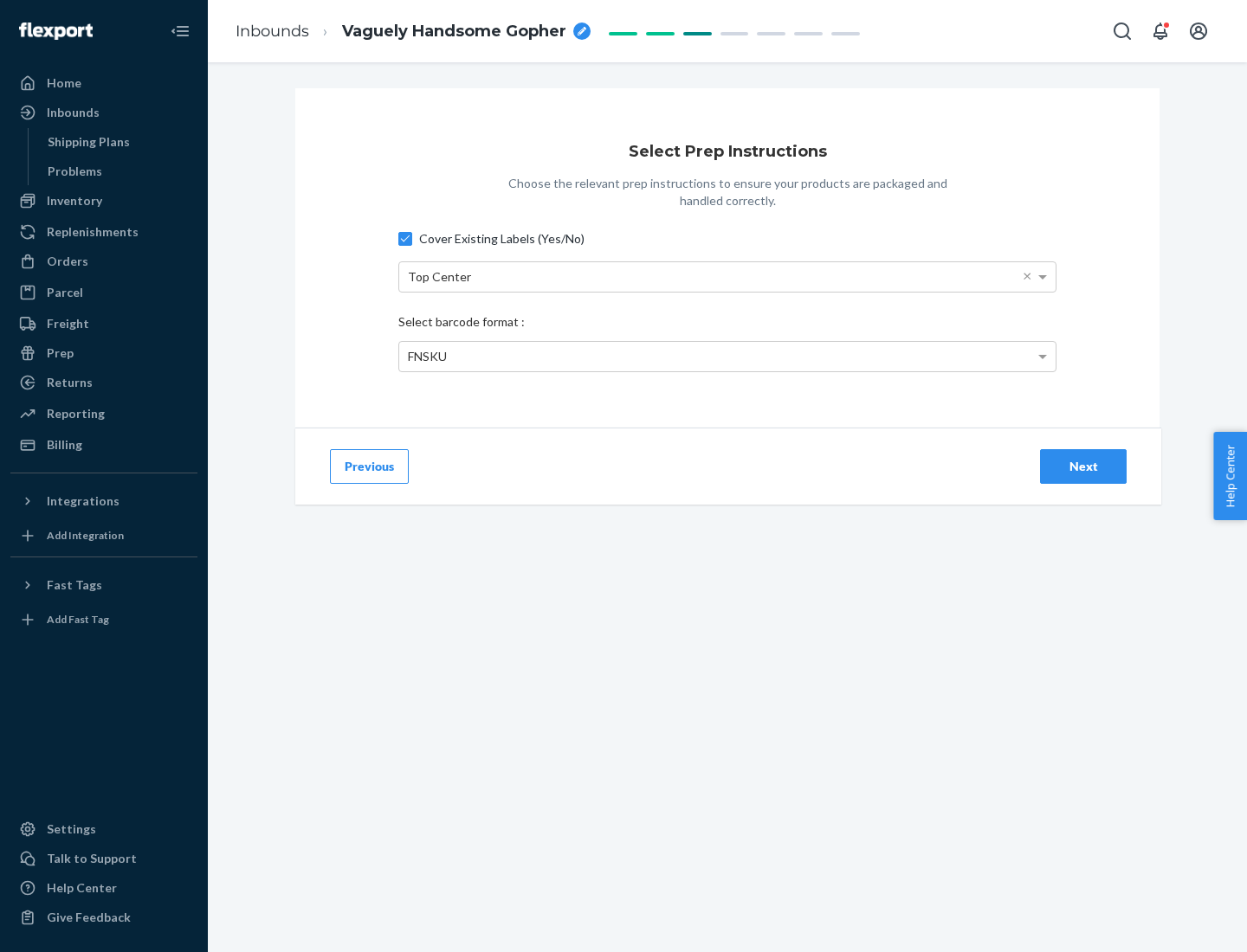
click at [1084, 466] on div "Next" at bounding box center [1084, 467] width 57 height 18
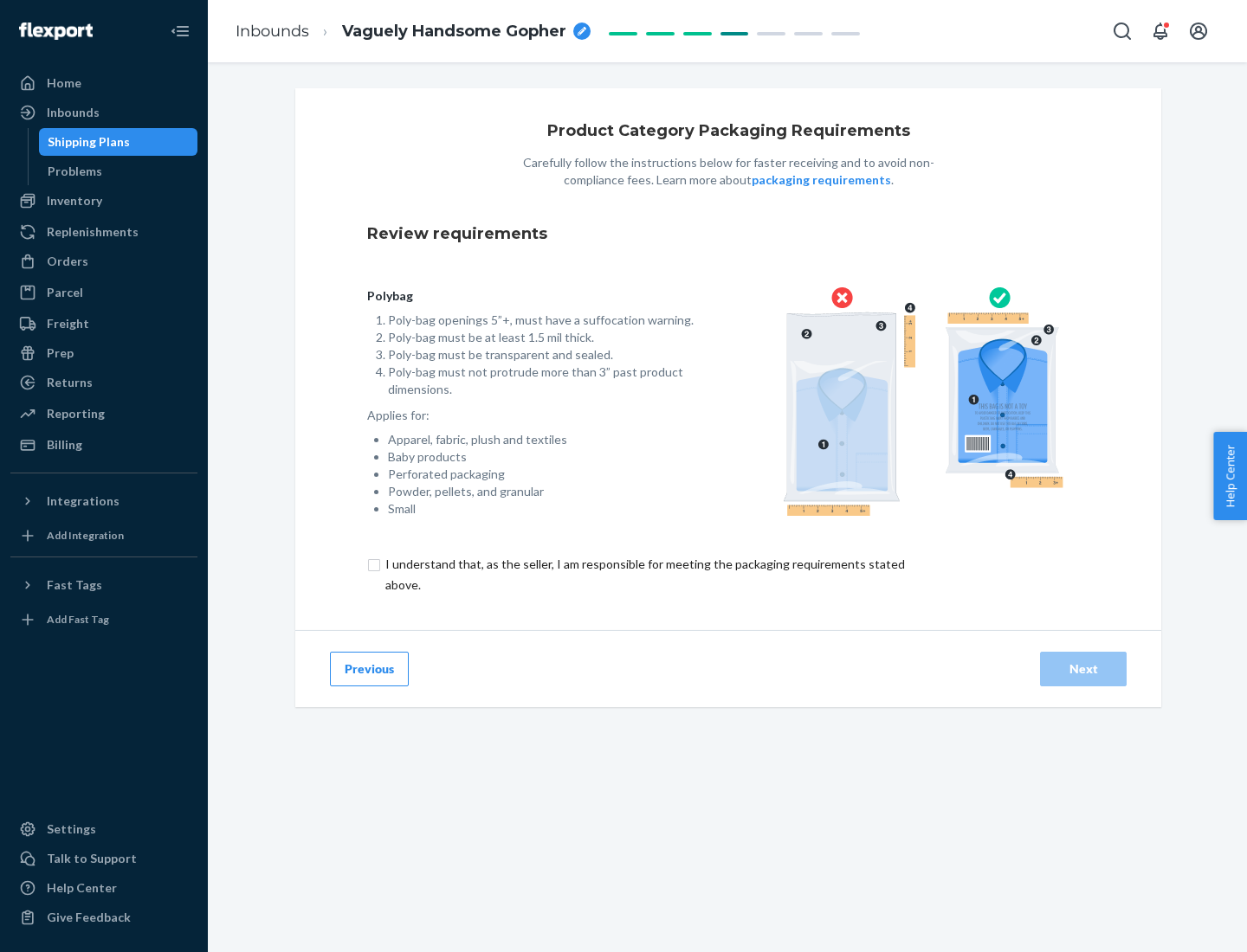
click at [644, 574] on input "checkbox" at bounding box center [655, 575] width 576 height 42
checkbox input "true"
click at [1084, 668] on div "Next" at bounding box center [1084, 669] width 57 height 18
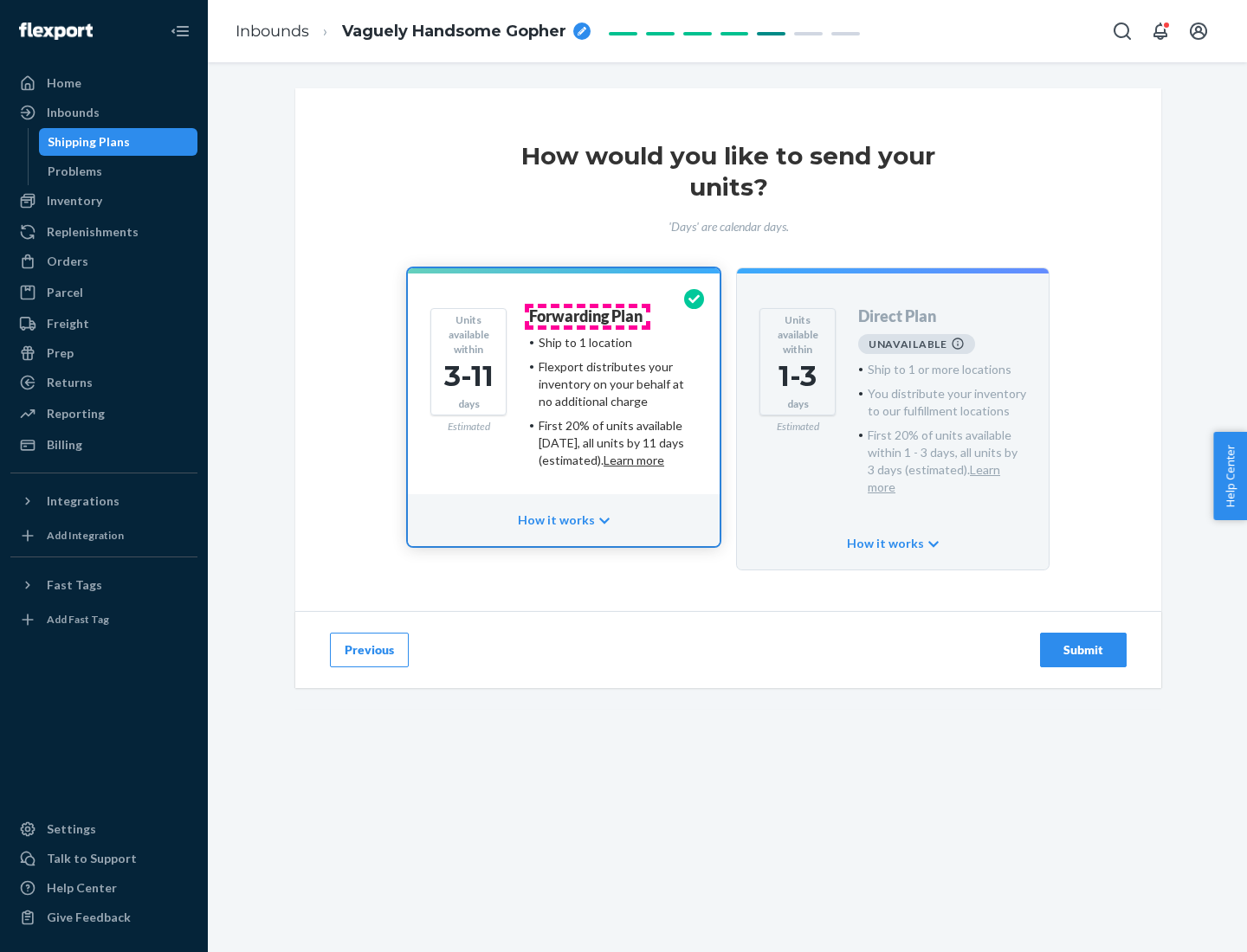
click at [587, 316] on h4 "Forwarding Plan" at bounding box center [585, 317] width 114 height 18
click at [1084, 642] on div "Submit" at bounding box center [1084, 650] width 57 height 18
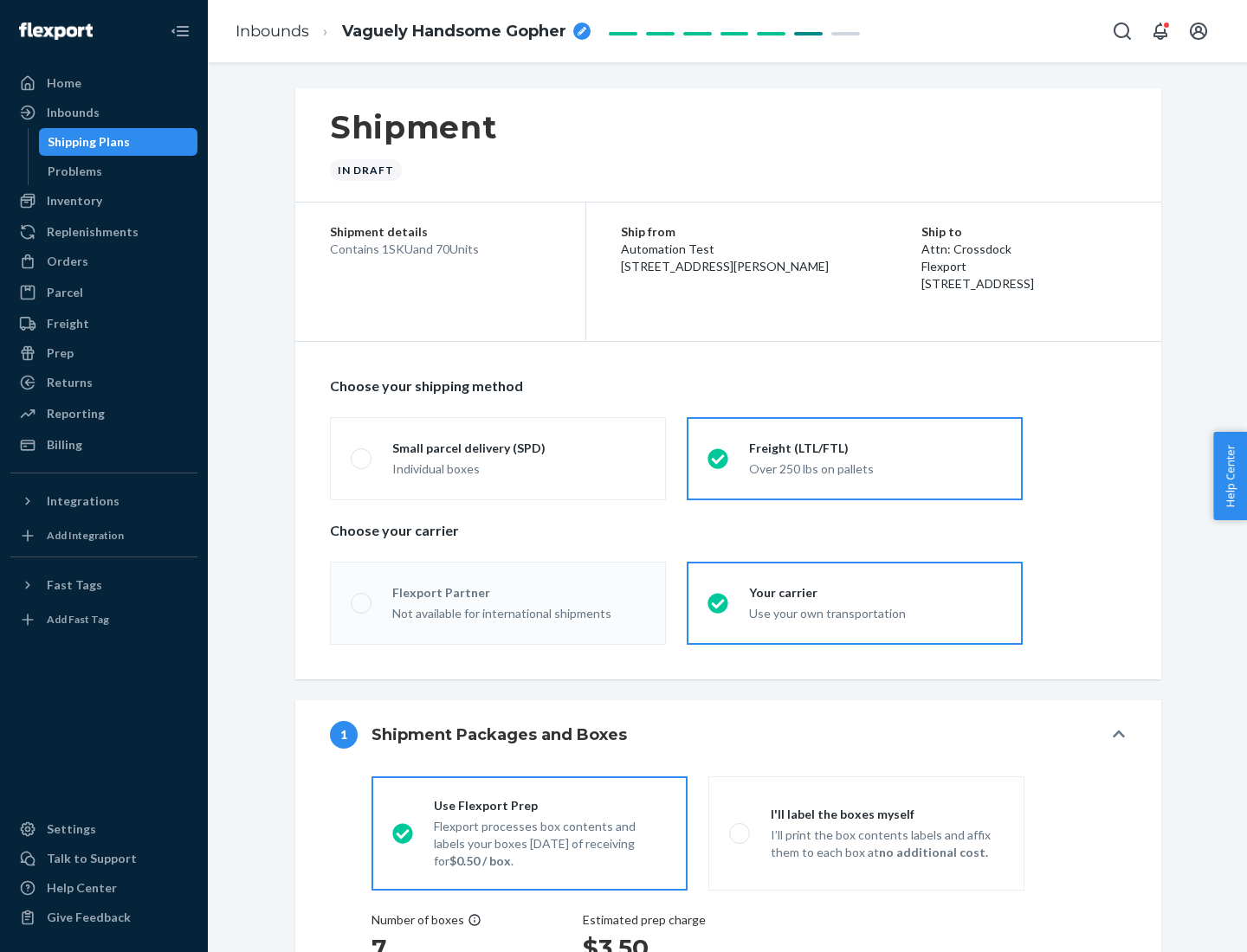
radio input "true"
radio input "false"
radio input "true"
radio input "false"
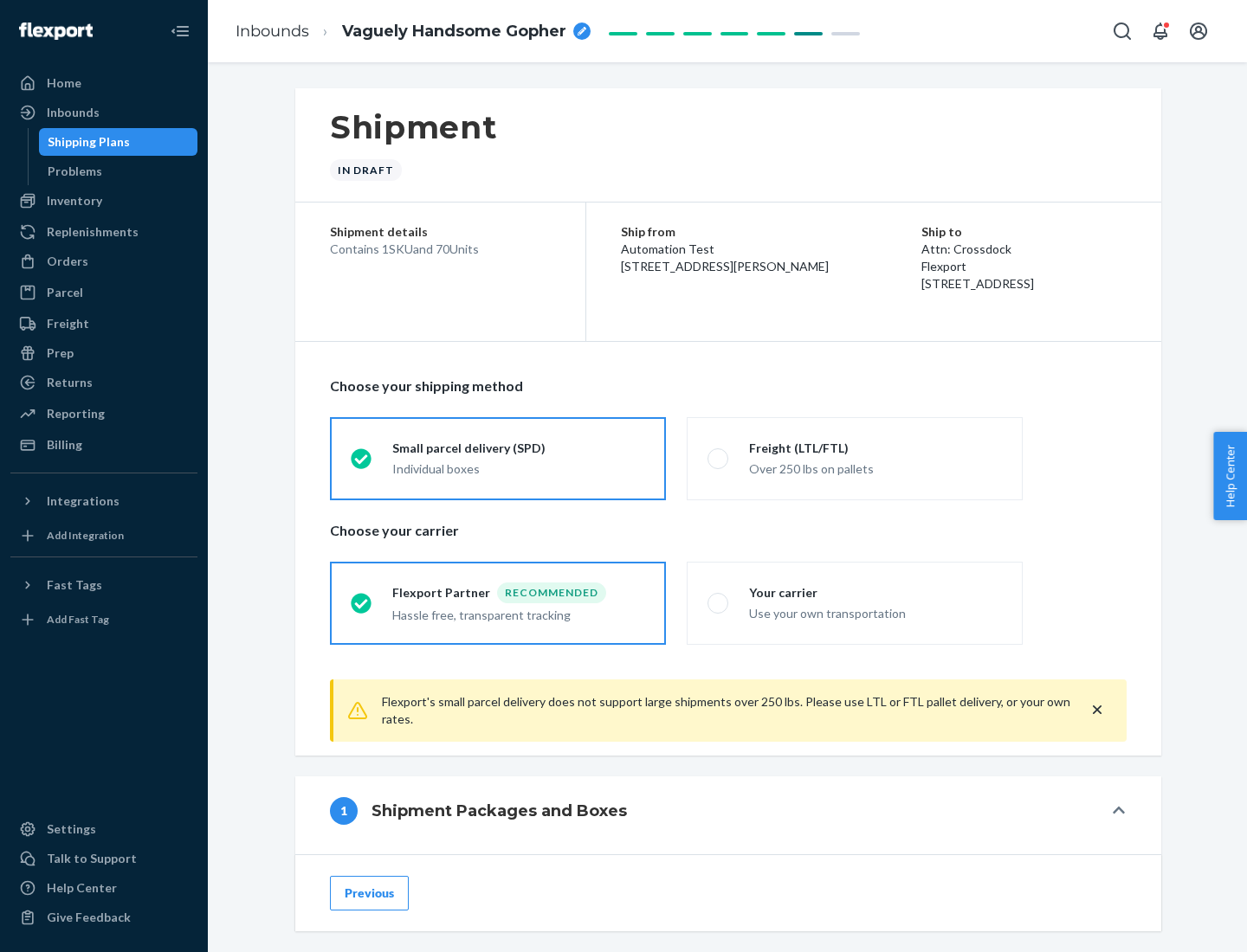
click at [855, 458] on div "Over 250 lbs on pallets" at bounding box center [876, 467] width 253 height 21
click at [719, 458] on input "Freight (LTL/FTL) Over 250 lbs on pallets" at bounding box center [713, 458] width 11 height 11
radio input "true"
radio input "false"
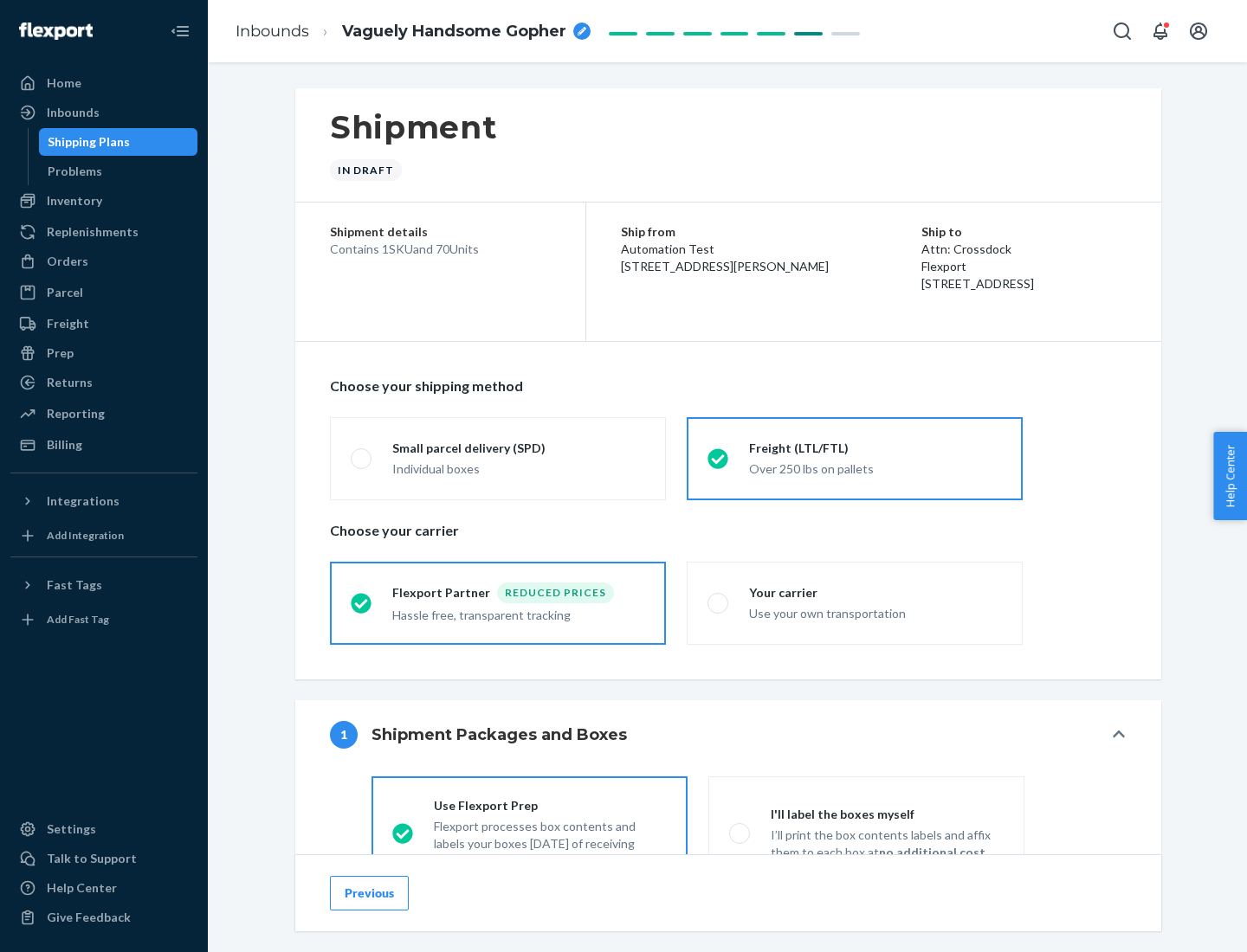
scroll to position [96, 0]
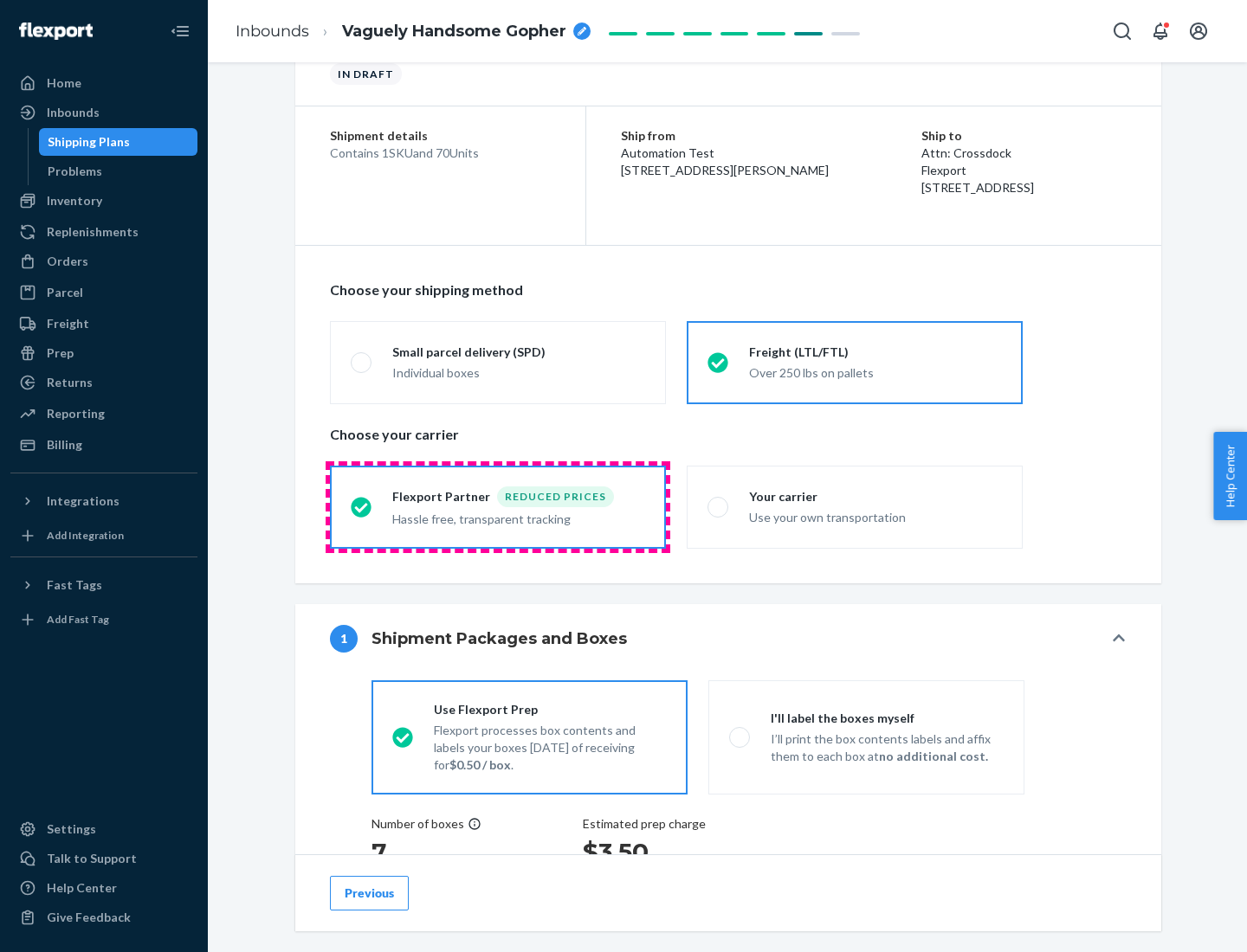
click at [498, 507] on div "Hassle free, transparent tracking" at bounding box center [519, 517] width 253 height 21
click at [362, 506] on input "Flexport Partner Reduced prices Hassle free, transparent tracking" at bounding box center [356, 506] width 11 height 11
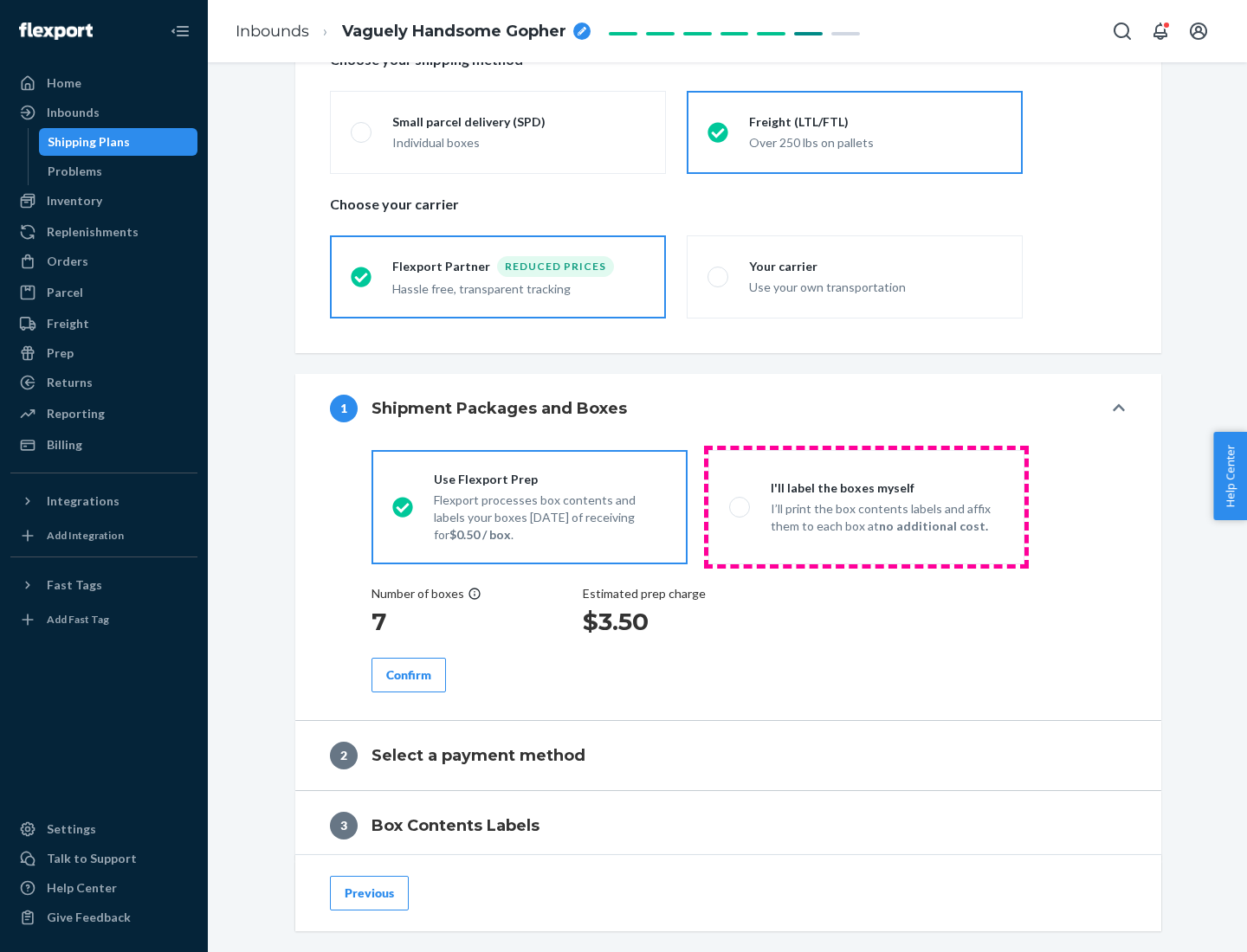
click at [866, 506] on p "I’ll print the box contents labels and affix them to each box at no additional …" at bounding box center [888, 517] width 233 height 35
click at [741, 506] on input "I'll label the boxes myself I’ll print the box contents labels and affix them t…" at bounding box center [735, 506] width 11 height 11
radio input "true"
radio input "false"
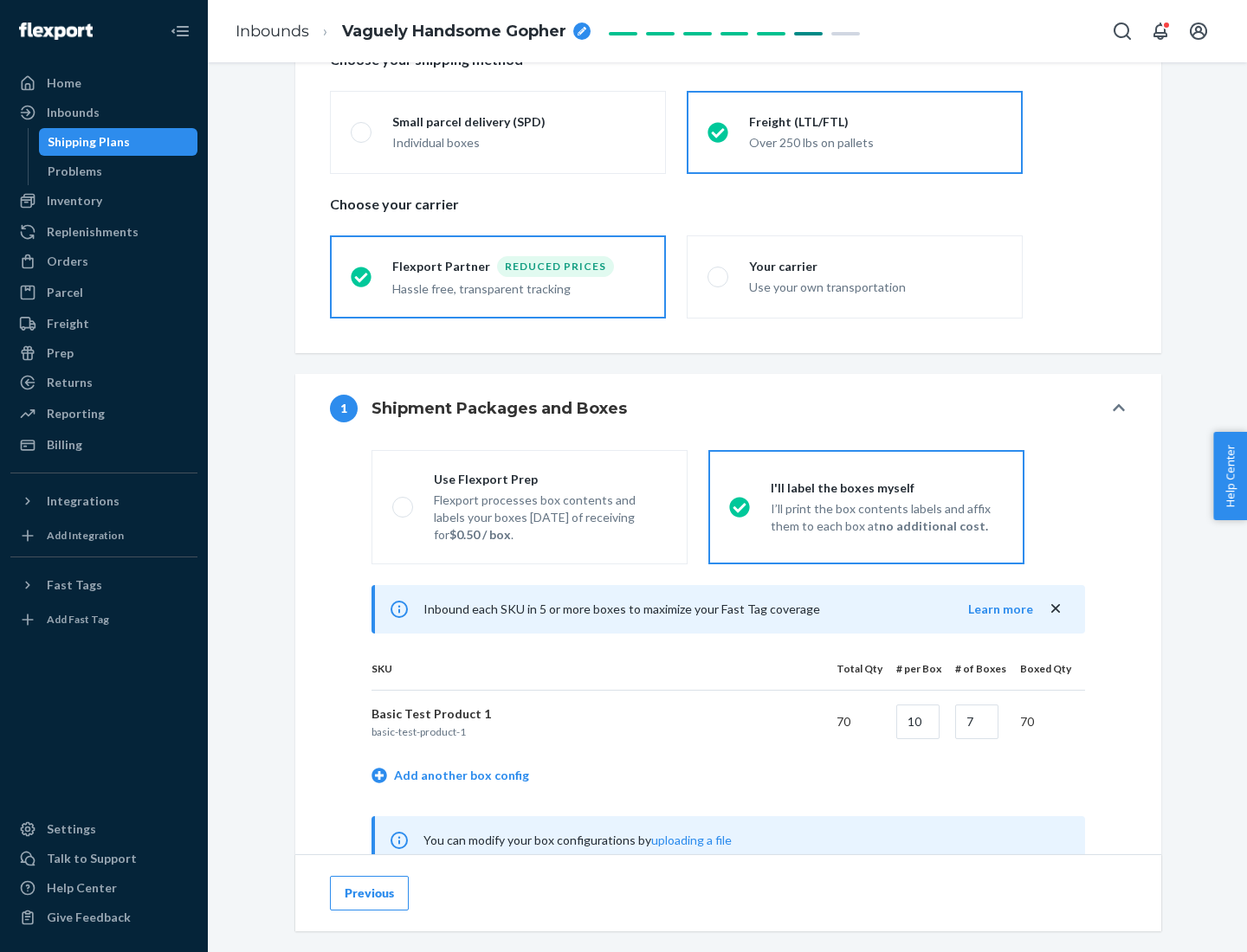
scroll to position [541, 0]
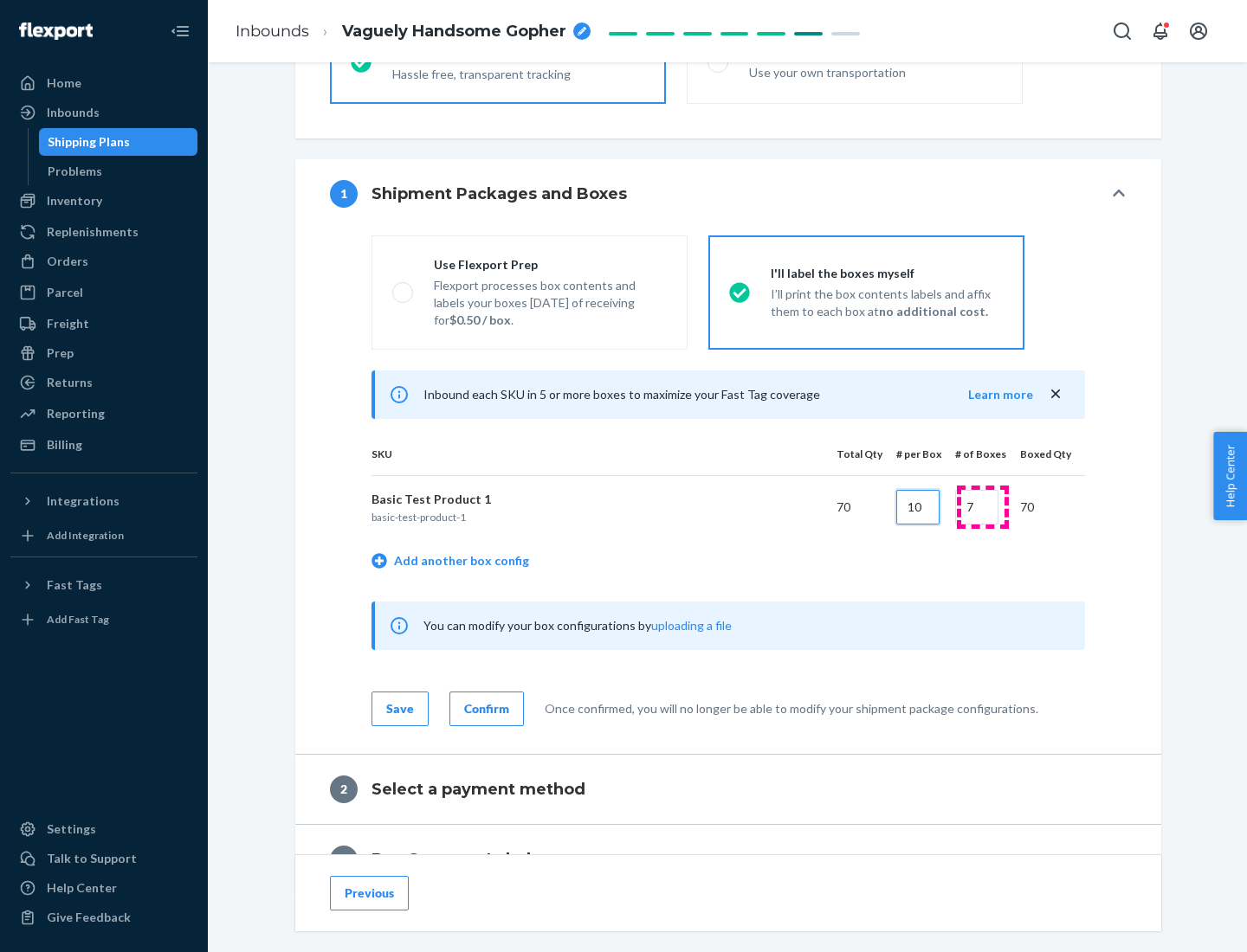
type input "10"
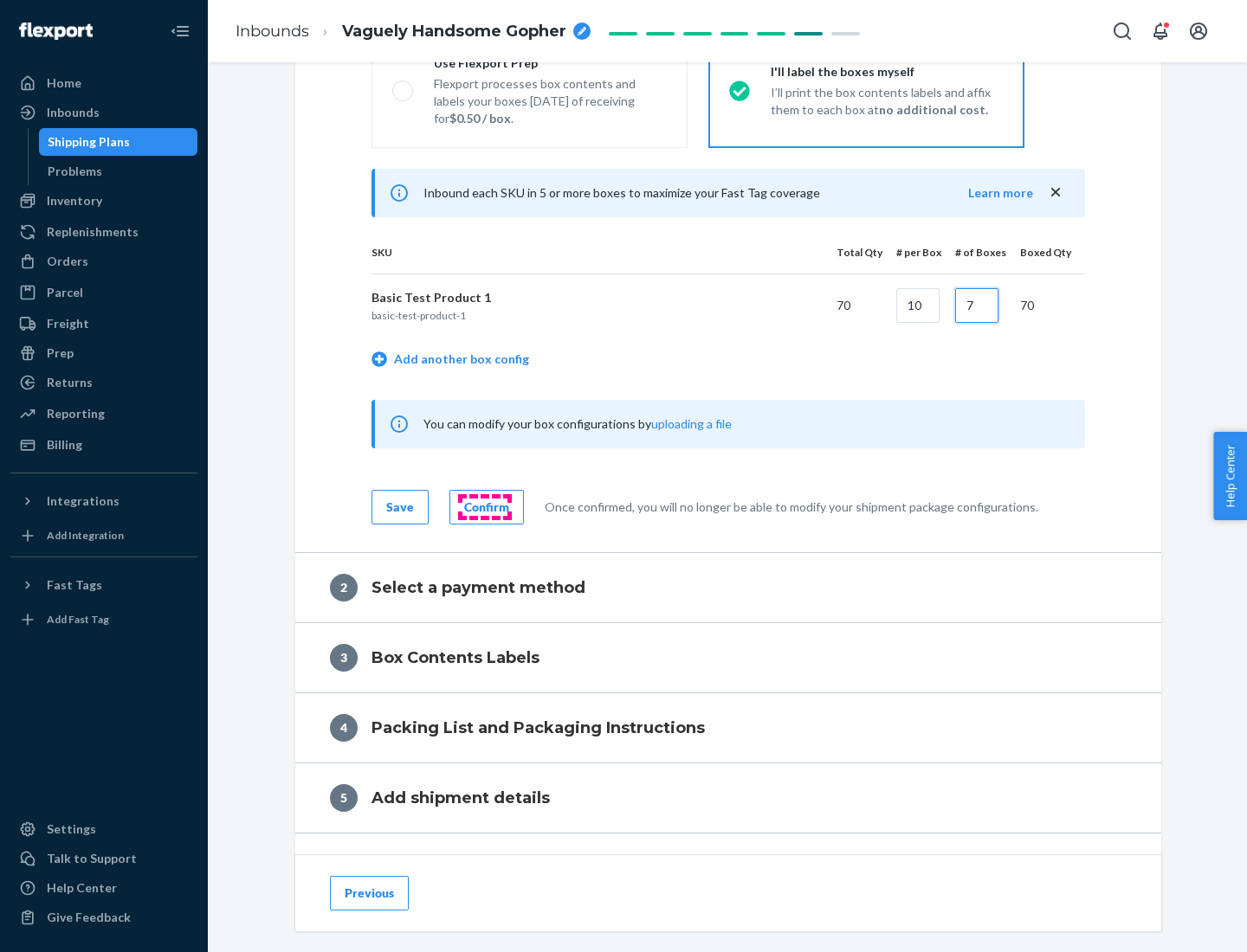
type input "7"
click at [485, 506] on div "Confirm" at bounding box center [487, 508] width 45 height 18
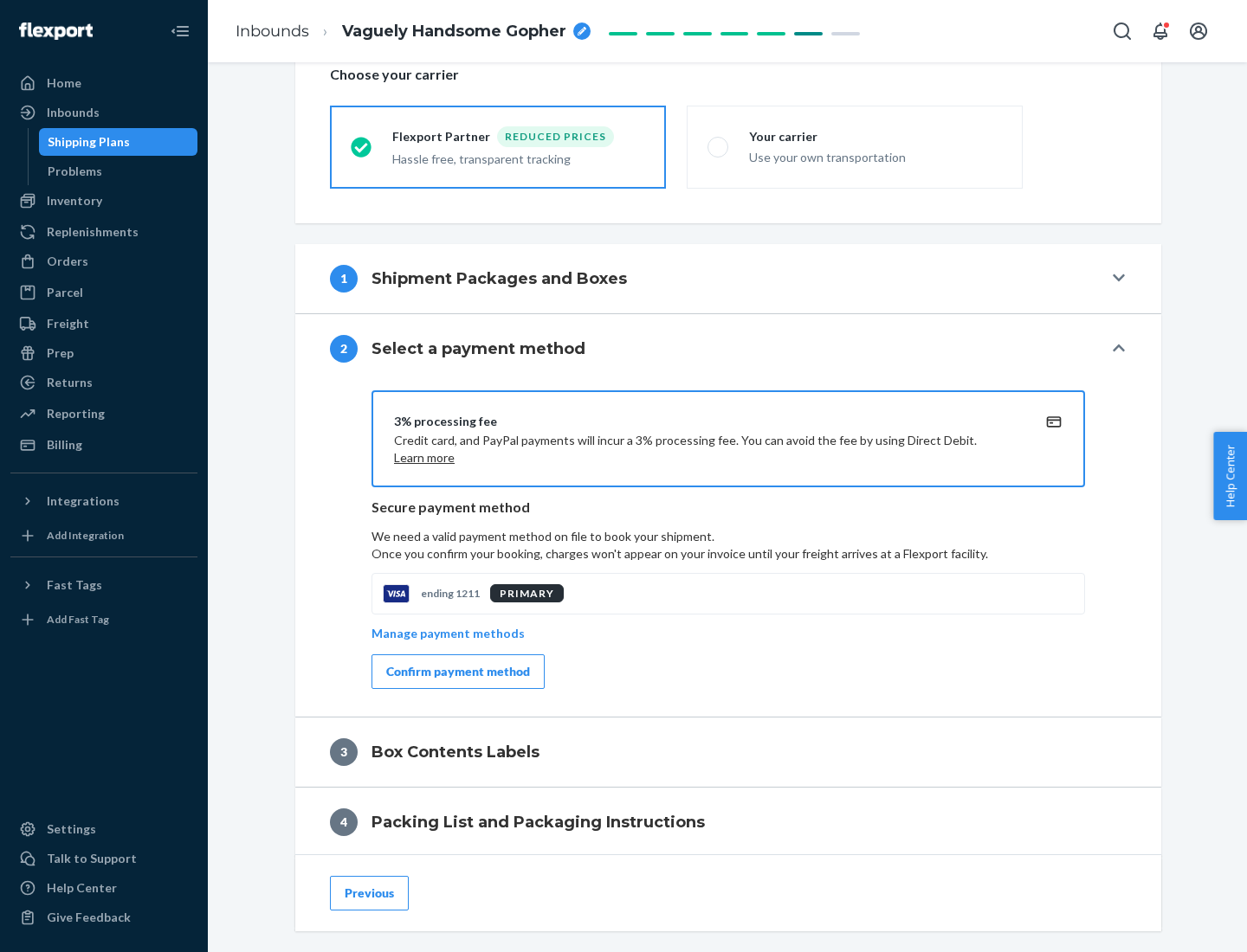
scroll to position [621, 0]
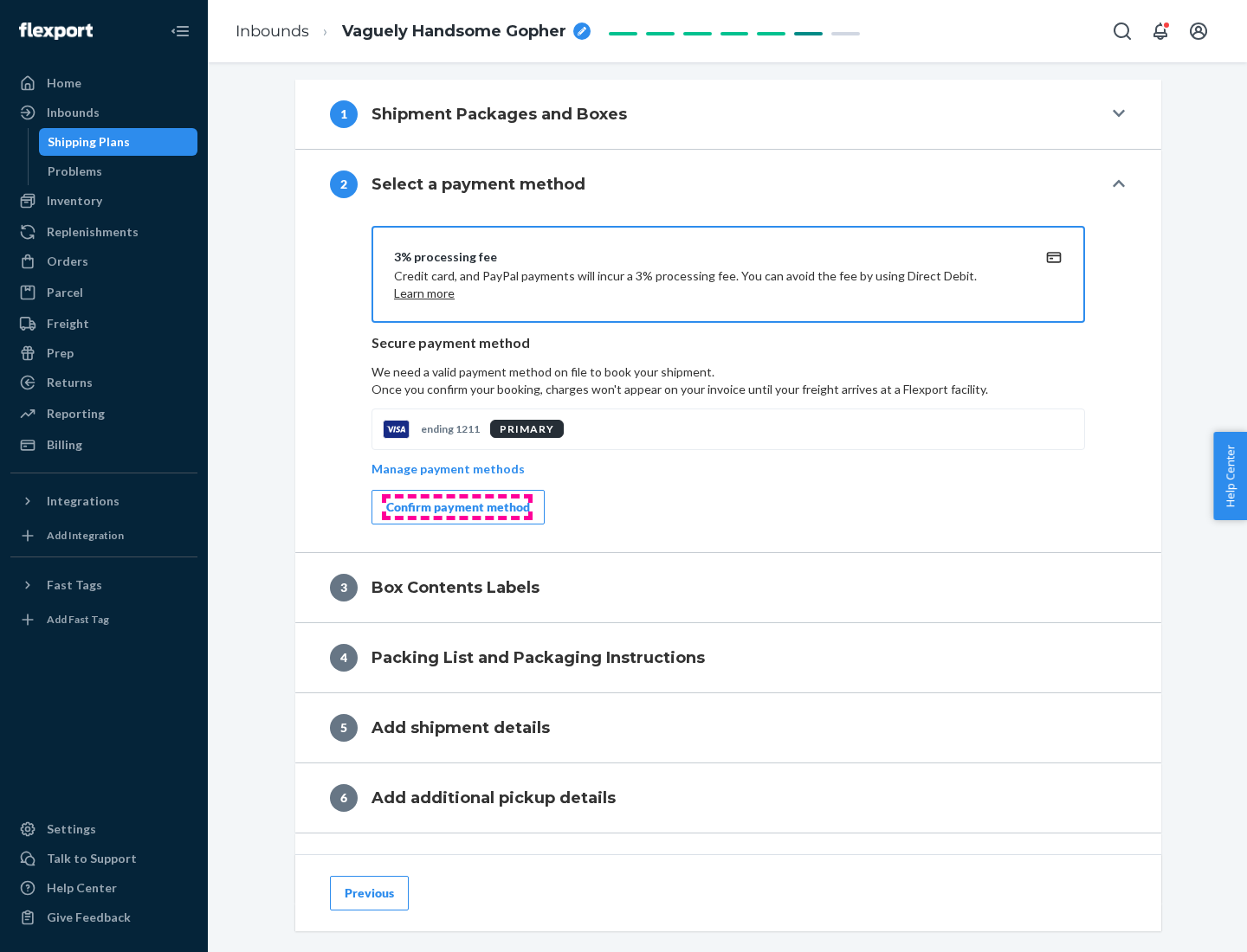
click at [457, 507] on div "Confirm payment method" at bounding box center [458, 508] width 143 height 18
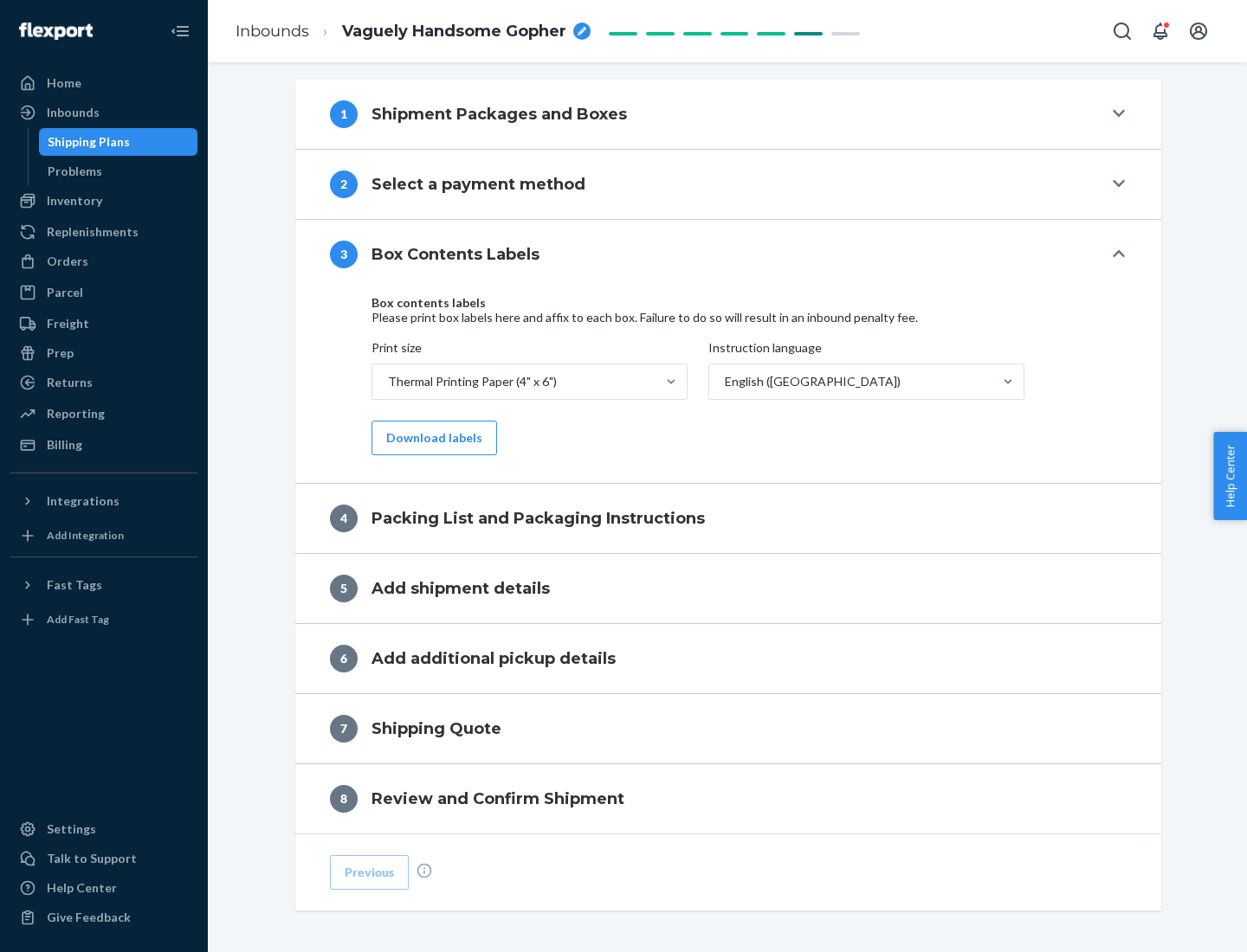
scroll to position [552, 0]
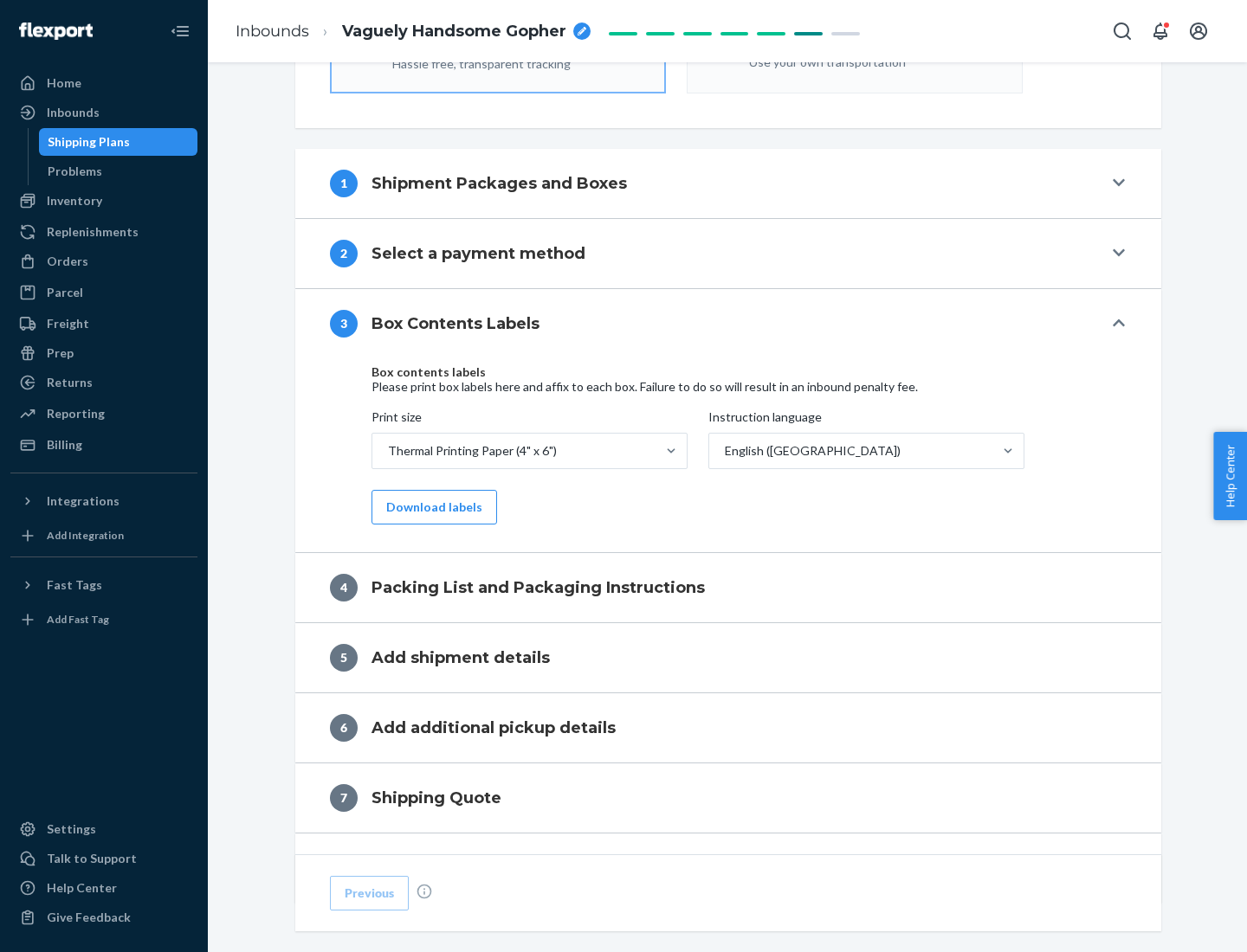
click at [430, 507] on button "Download labels" at bounding box center [434, 507] width 126 height 35
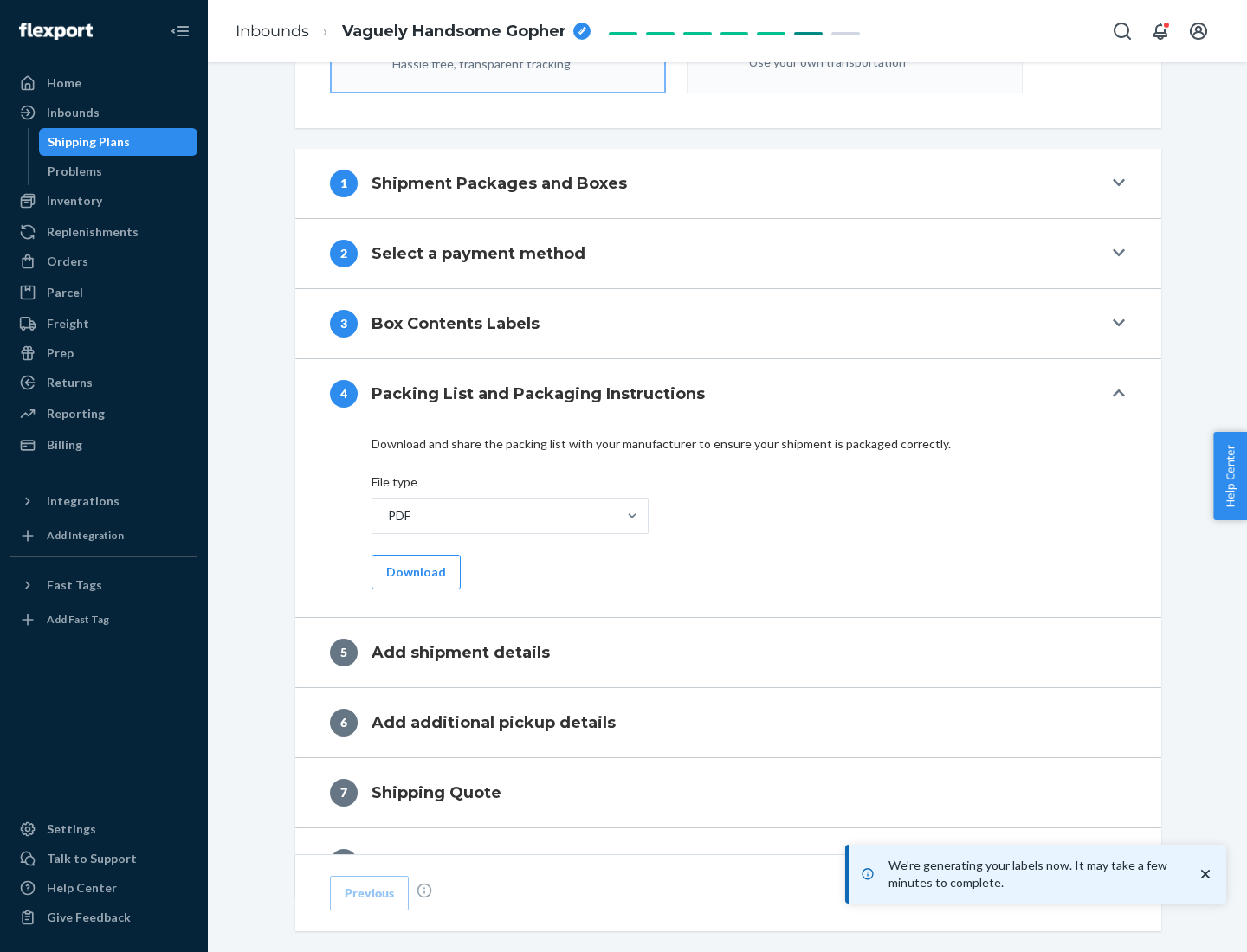
scroll to position [617, 0]
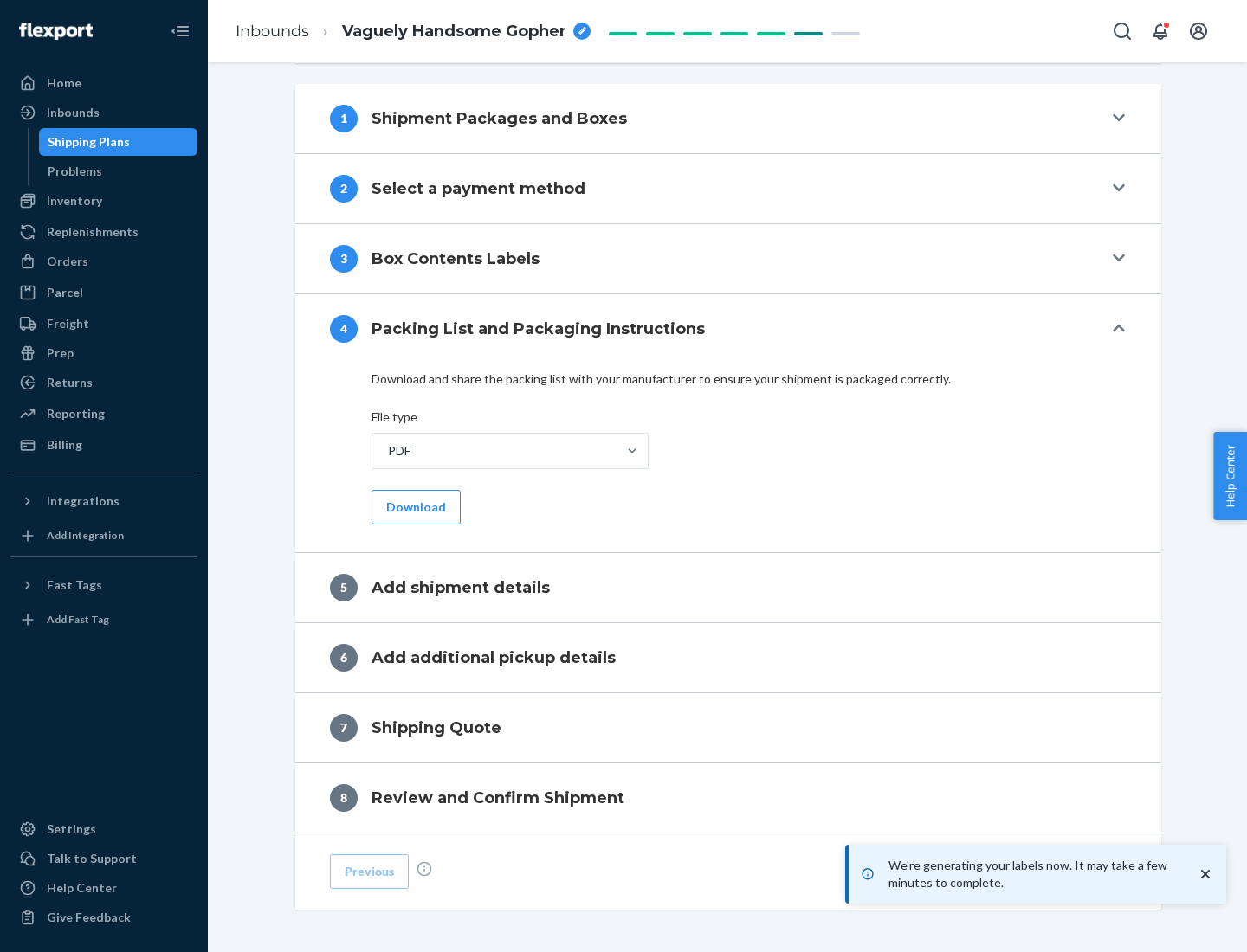
click at [414, 506] on button "Download" at bounding box center [416, 507] width 89 height 35
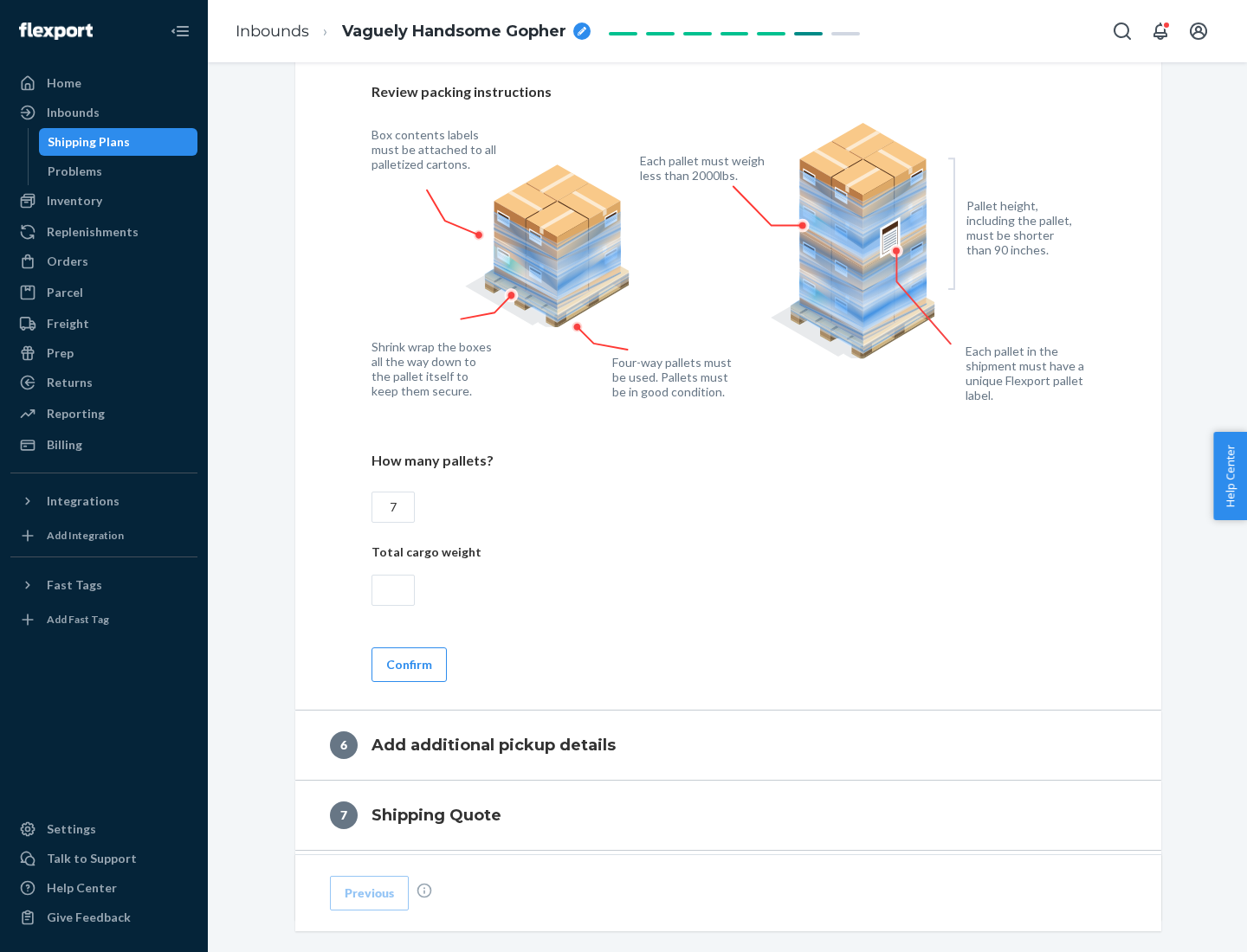
scroll to position [1194, 0]
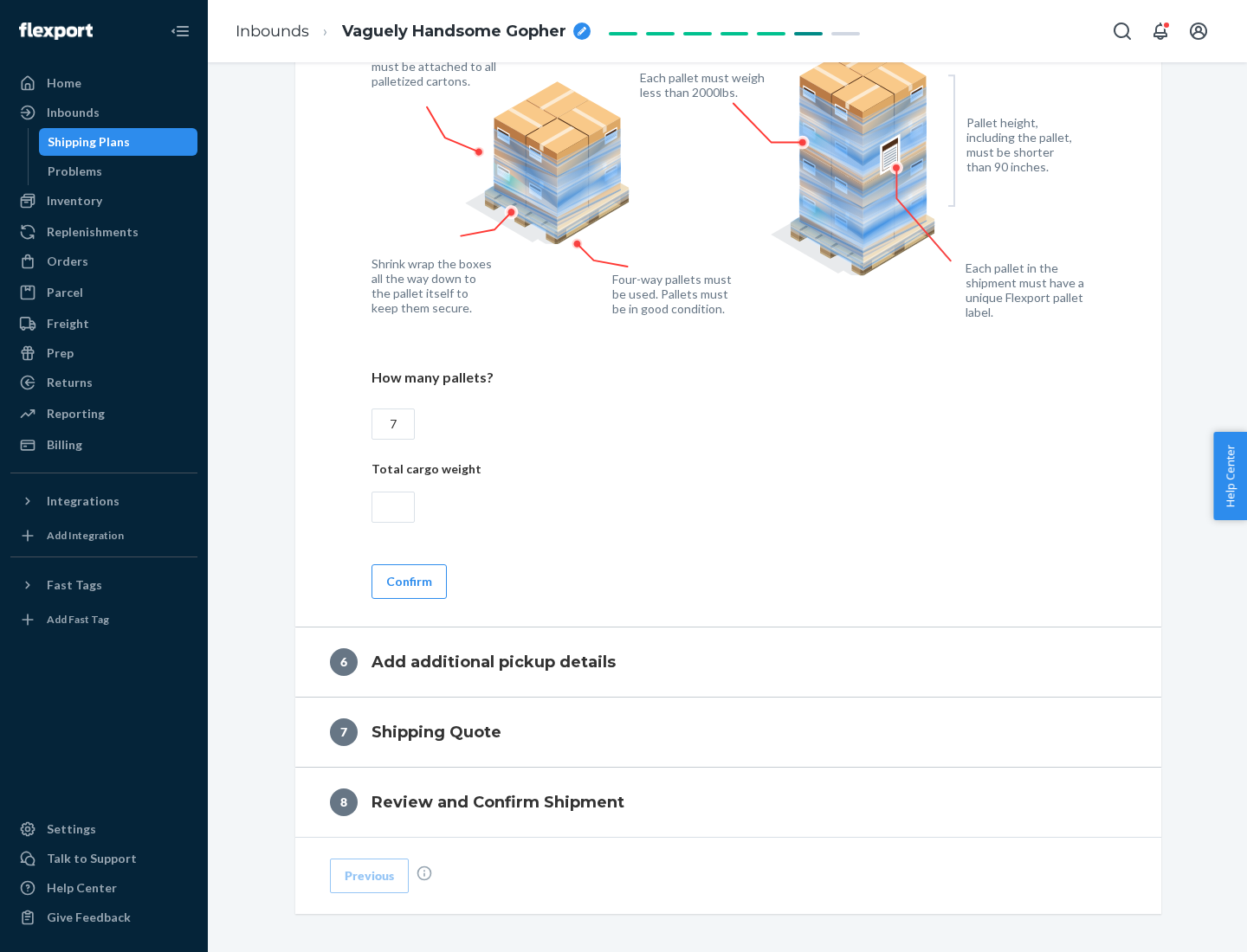
type input "7"
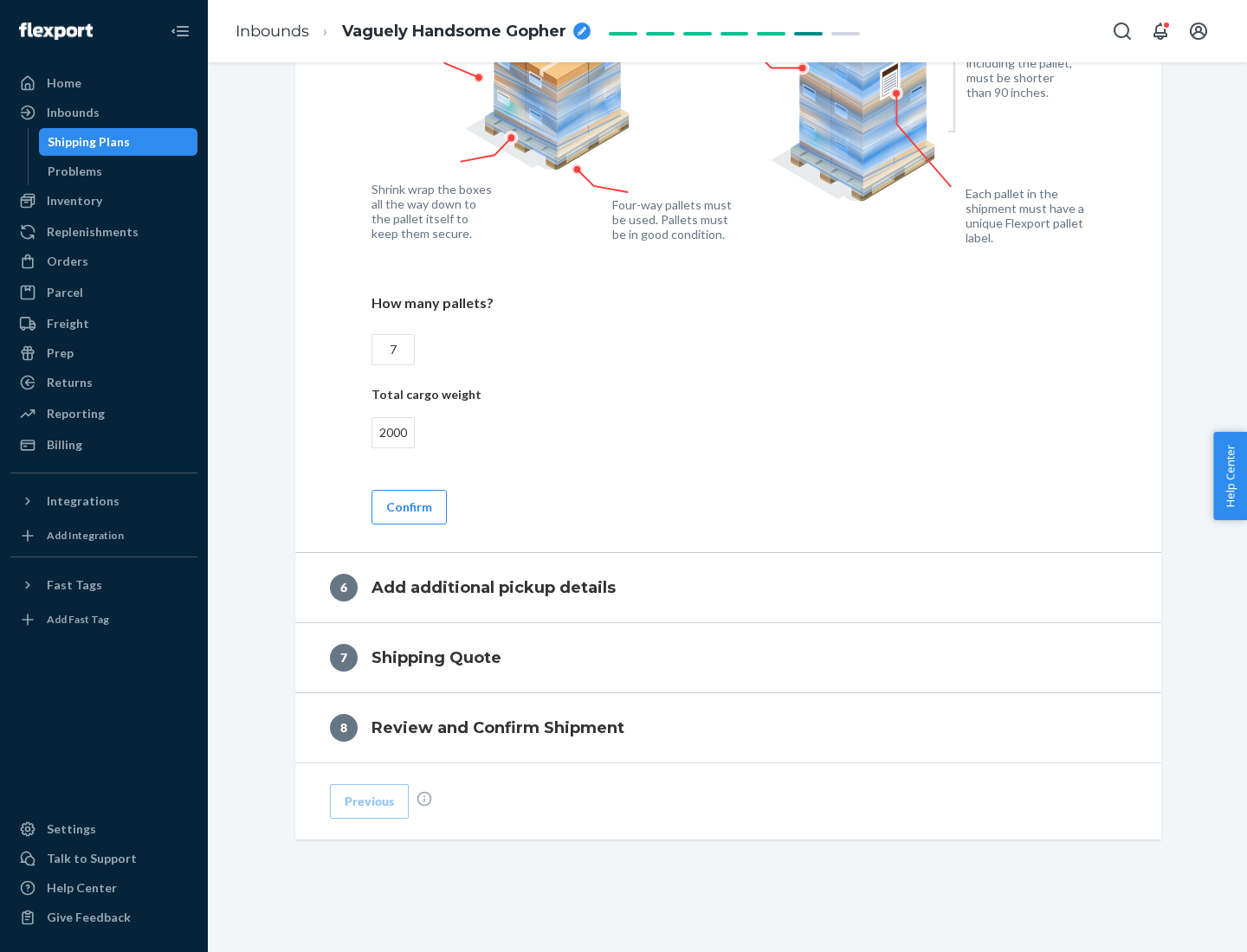
type input "2000"
click at [408, 506] on button "Confirm" at bounding box center [409, 507] width 75 height 35
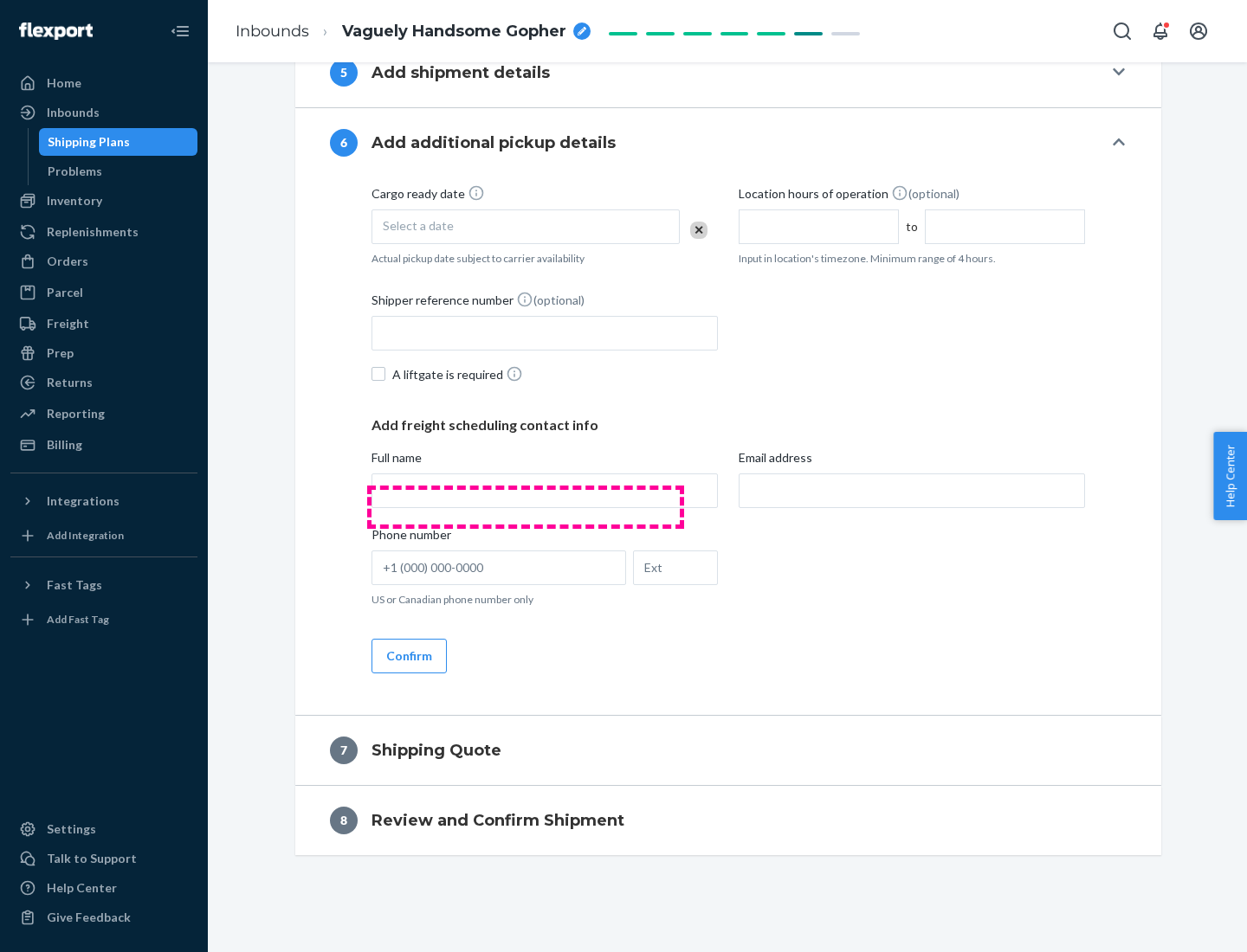
scroll to position [662, 0]
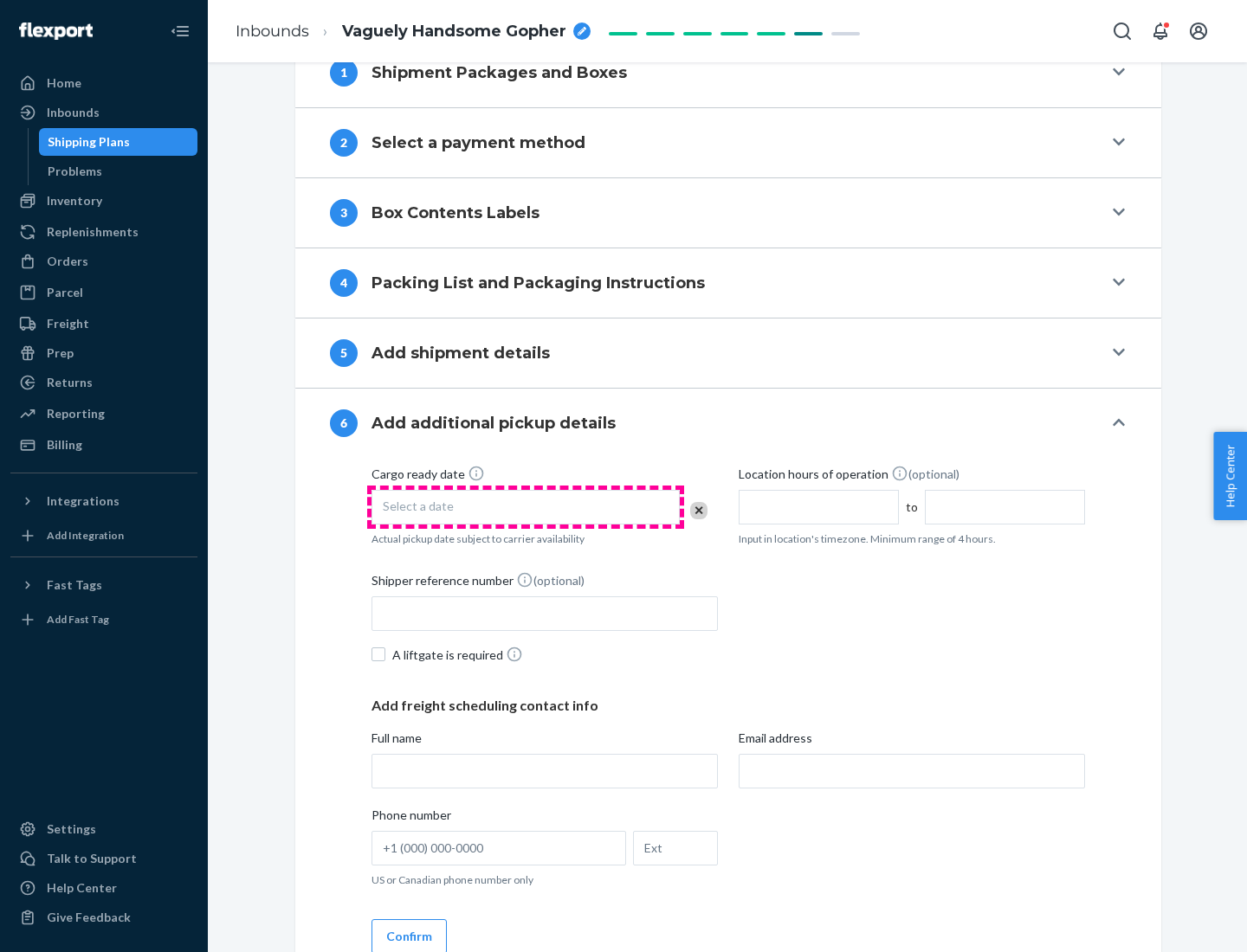
click at [526, 506] on div "Select a date" at bounding box center [526, 507] width 309 height 35
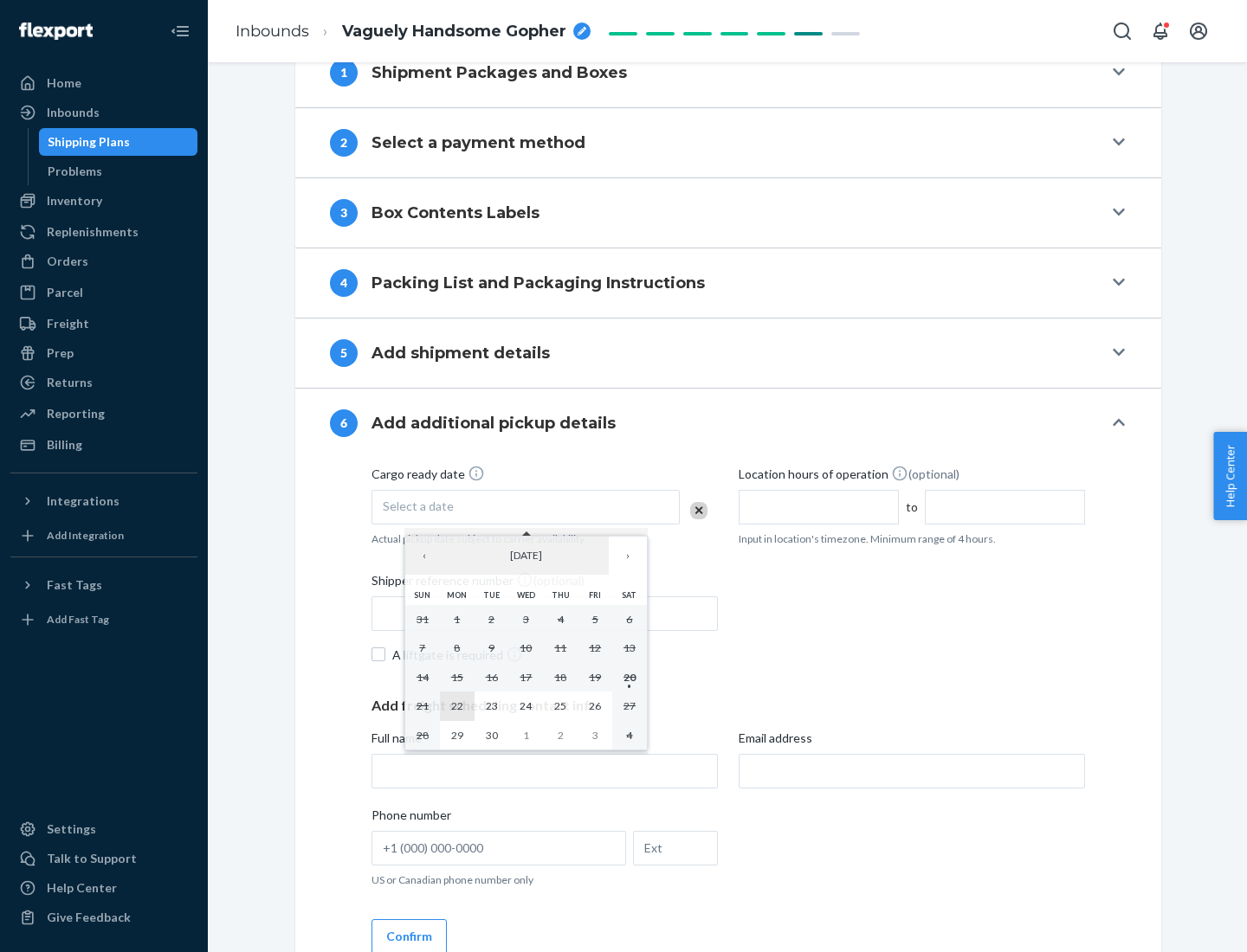
click at [457, 706] on abbr "22" at bounding box center [457, 706] width 12 height 13
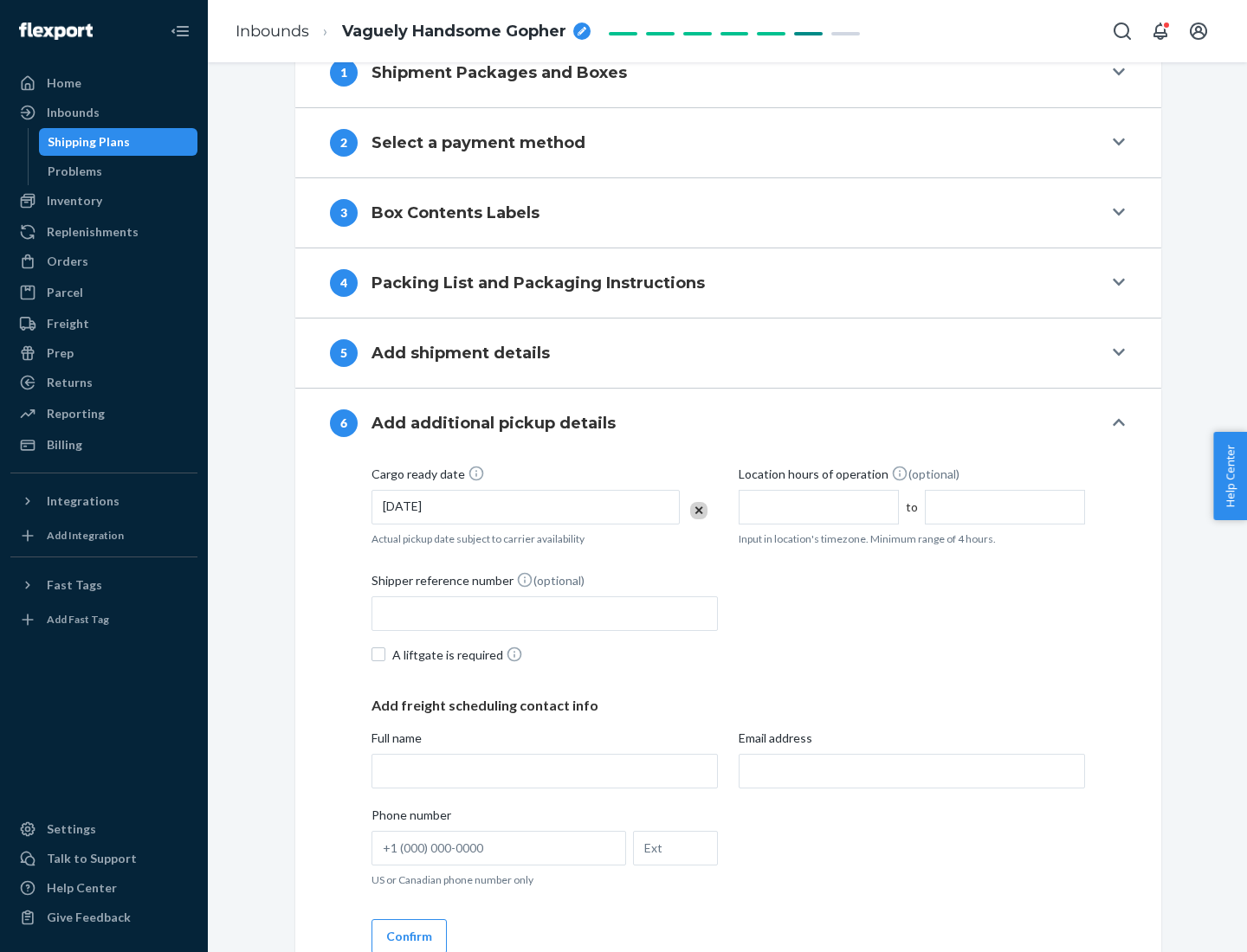
scroll to position [926, 0]
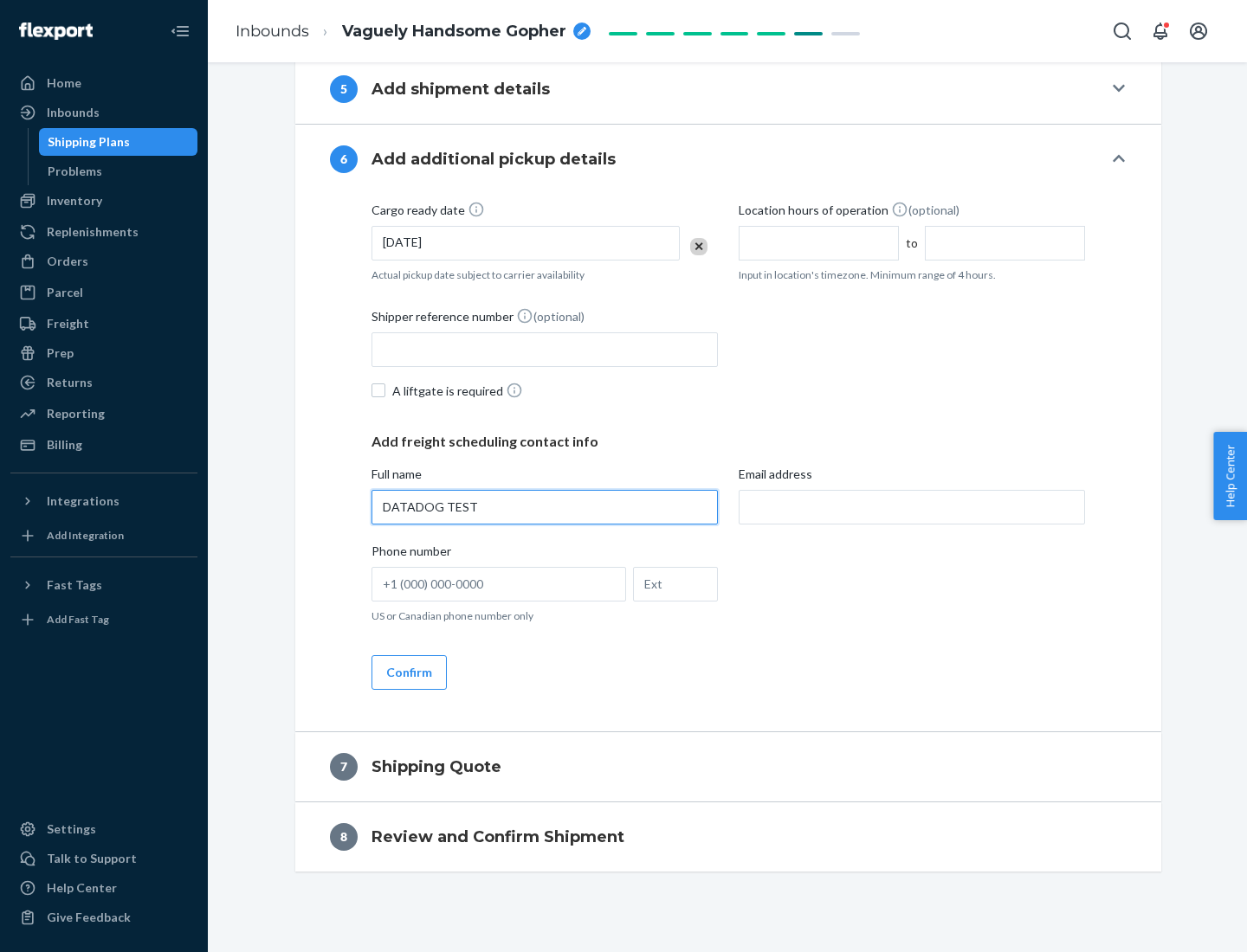
type input "DATADOG TEST"
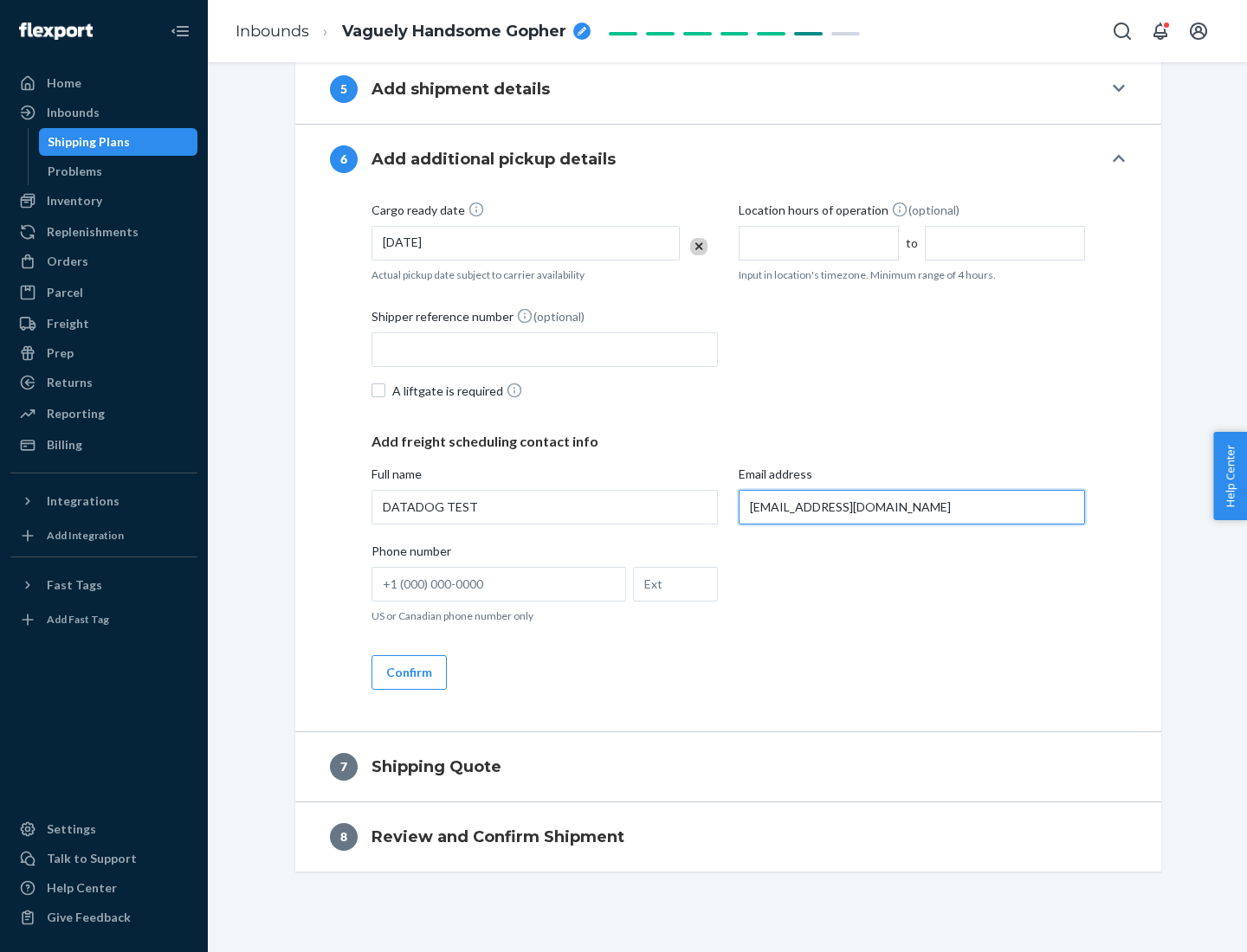
scroll to position [943, 0]
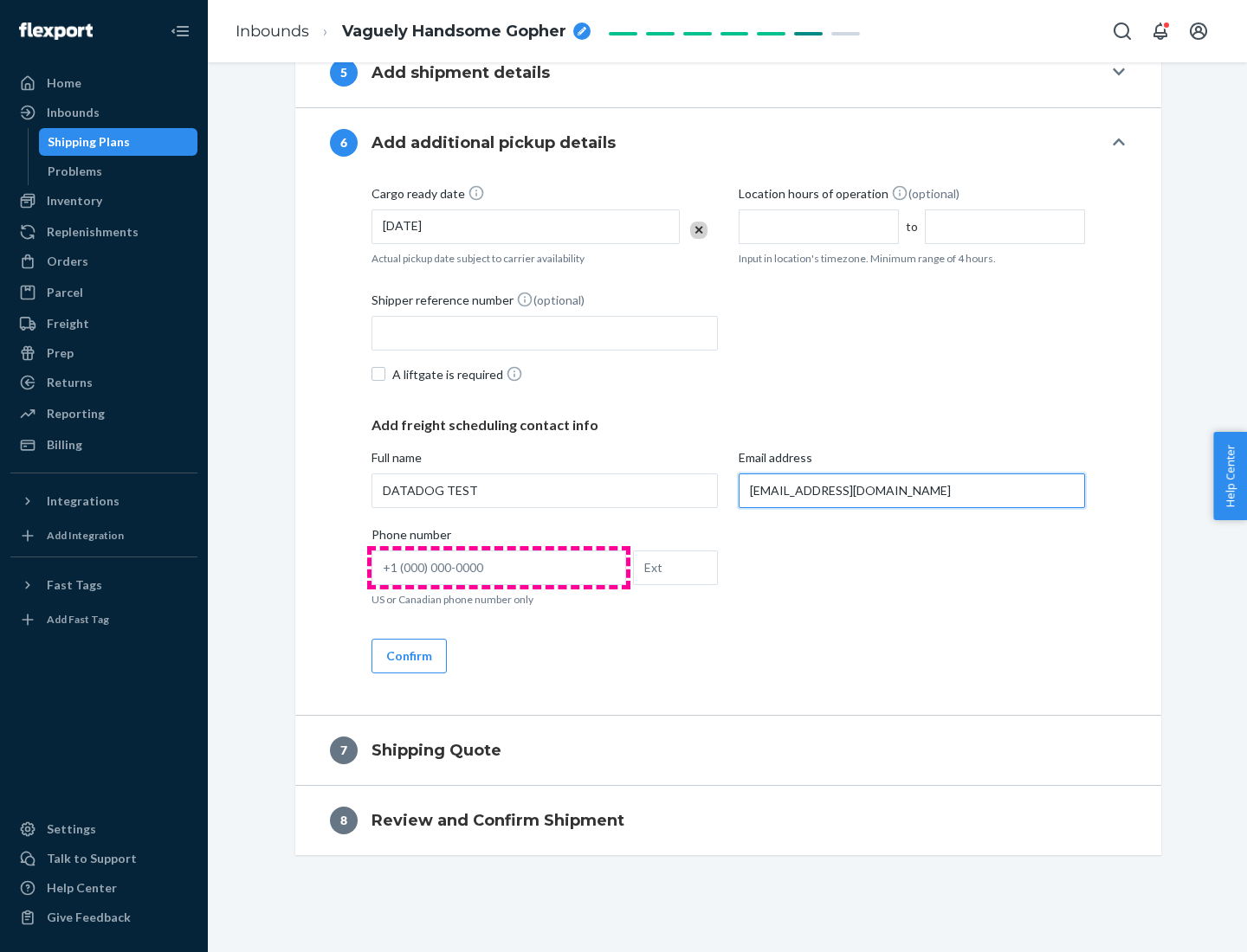
type input "[EMAIL_ADDRESS][DOMAIN_NAME]"
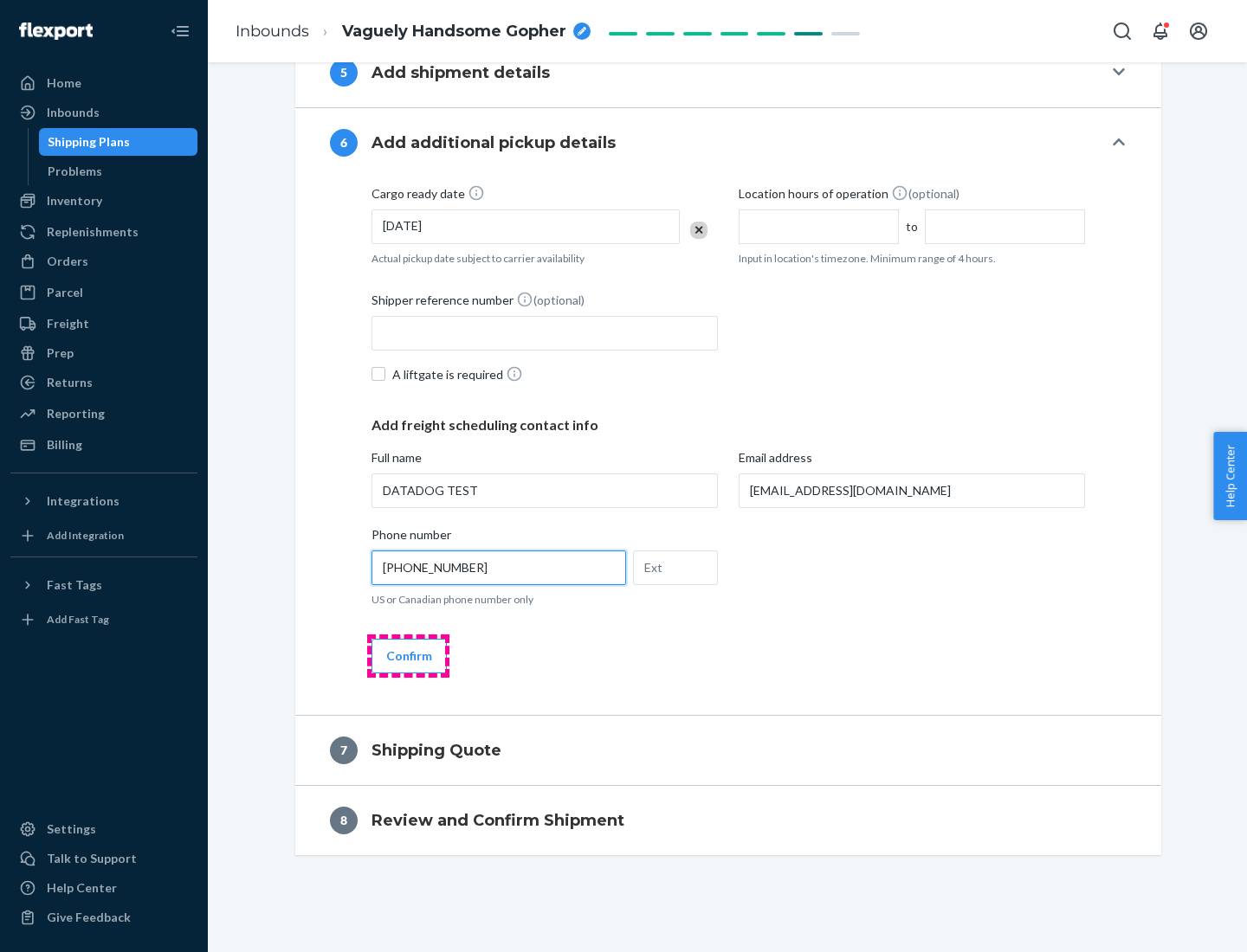
type input "[PHONE_NUMBER]"
click at [408, 655] on button "Confirm" at bounding box center [409, 655] width 75 height 35
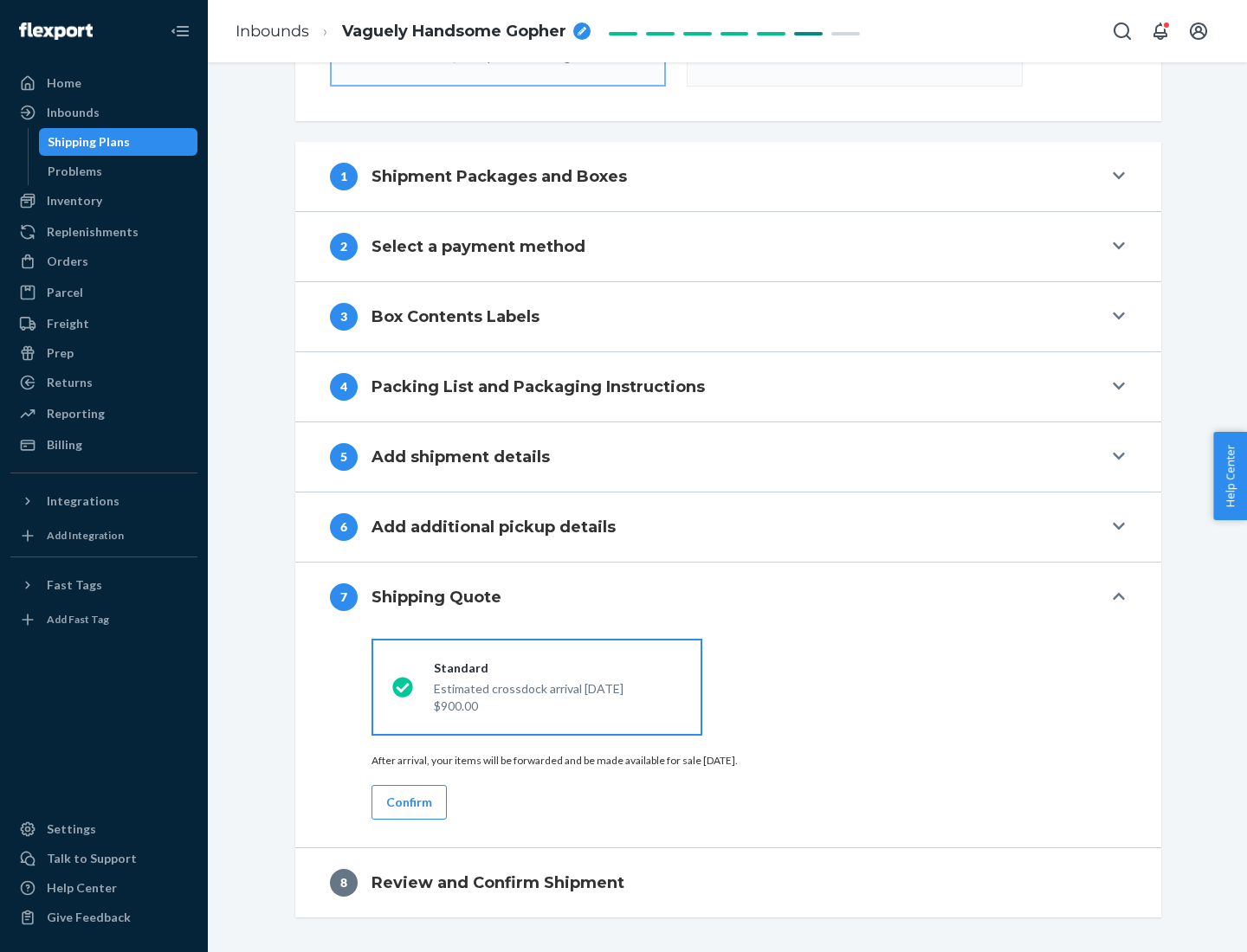
scroll to position [621, 0]
